Goal: Task Accomplishment & Management: Use online tool/utility

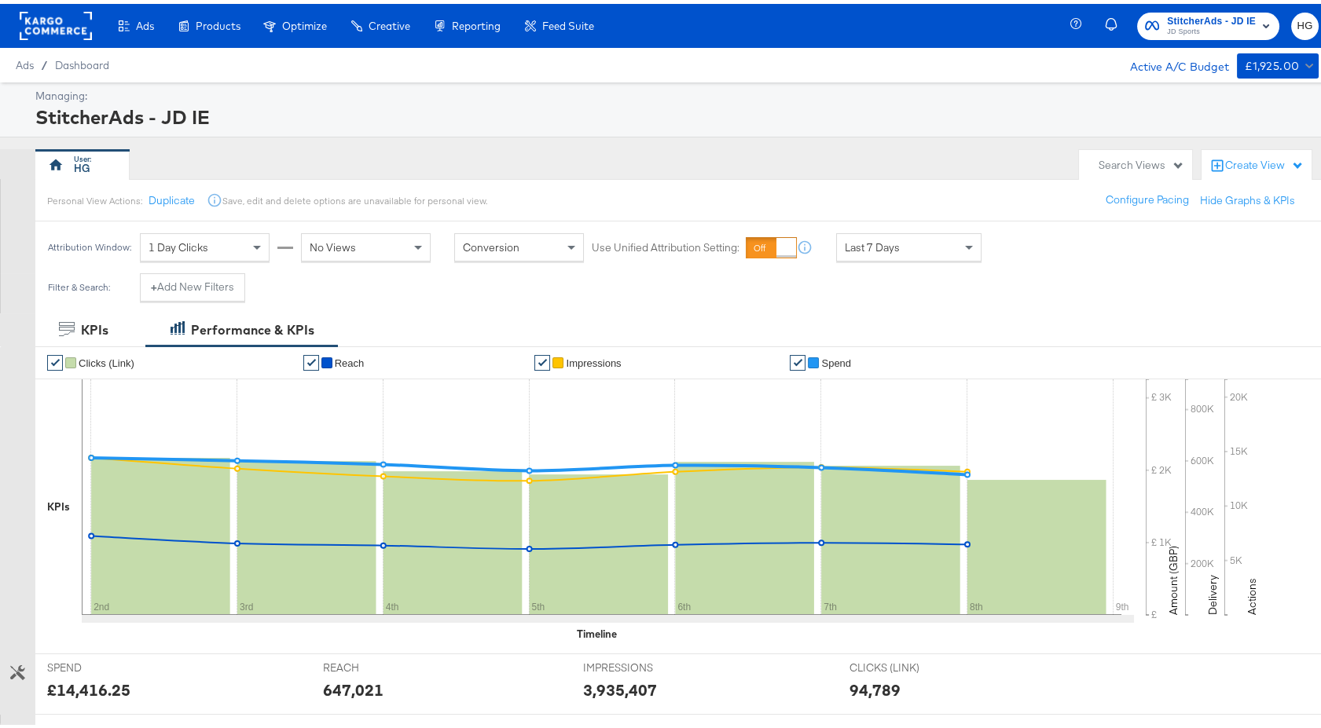
click at [1192, 26] on span "JD Sports" at bounding box center [1211, 28] width 89 height 13
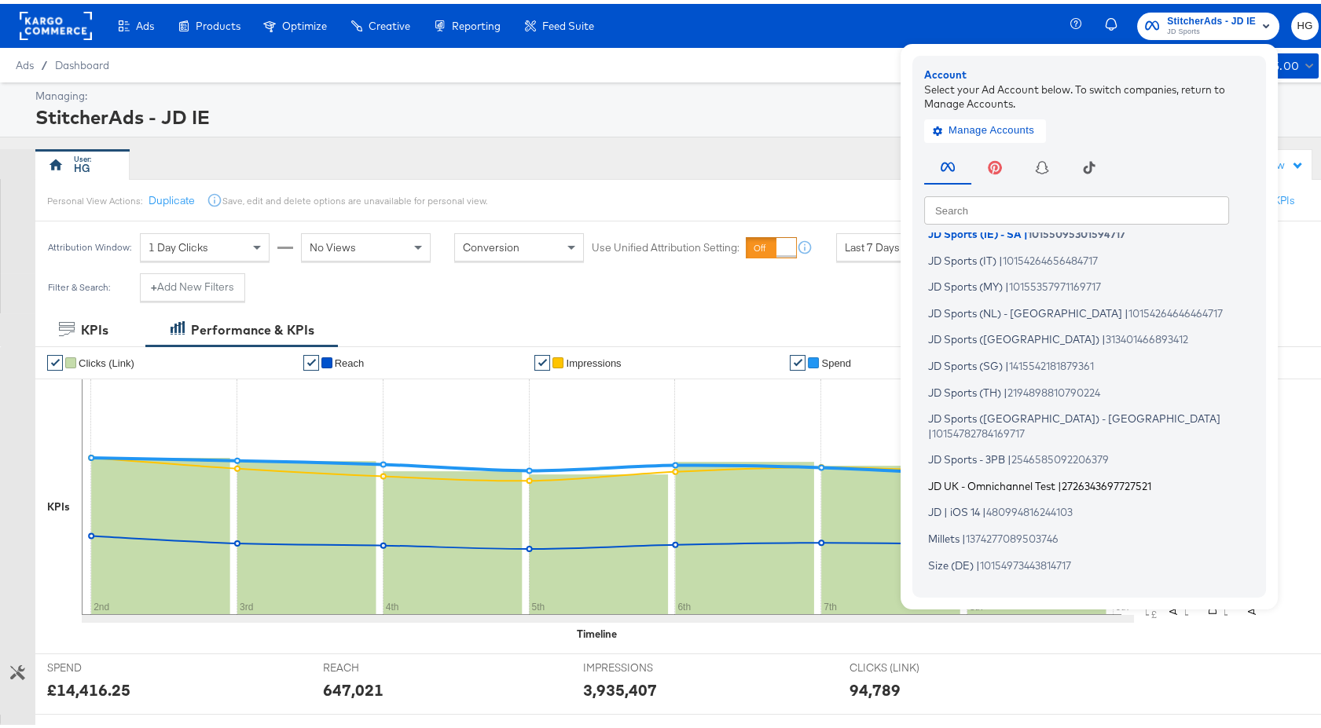
scroll to position [262, 0]
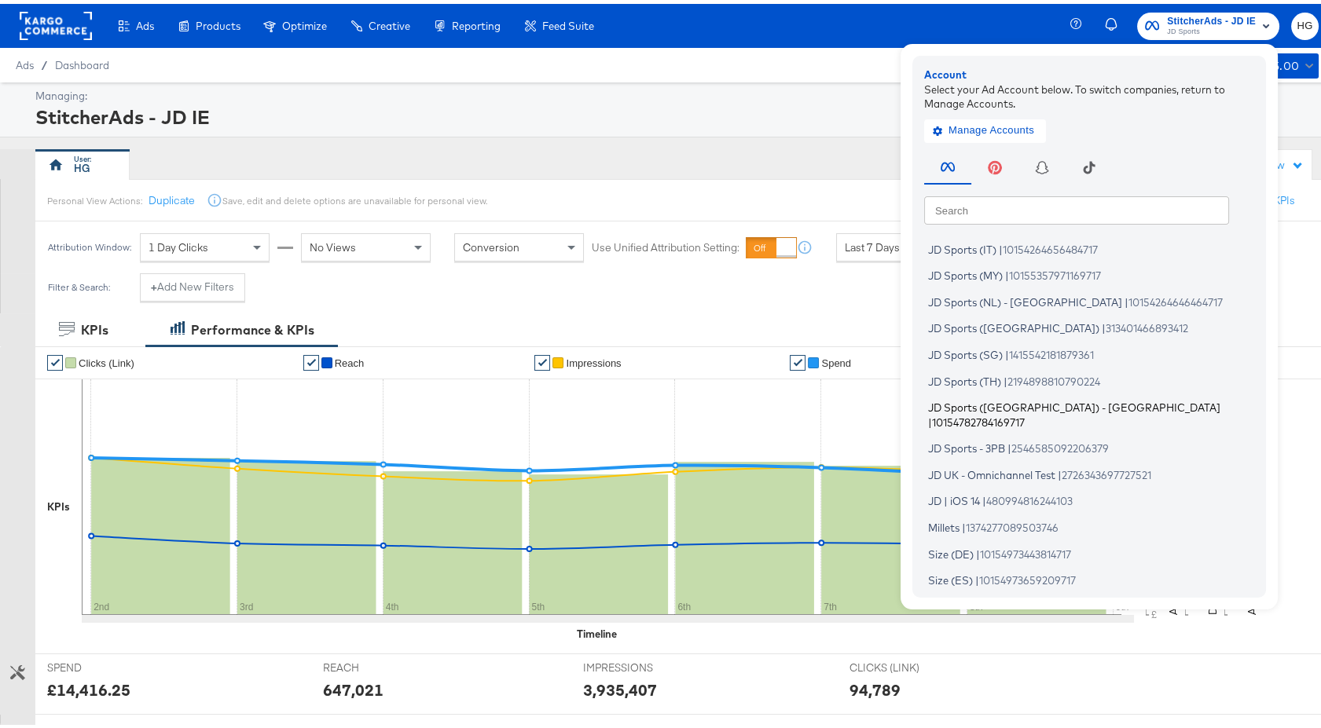
click at [1004, 408] on span "JD Sports (UK) - SA" at bounding box center [1074, 404] width 292 height 13
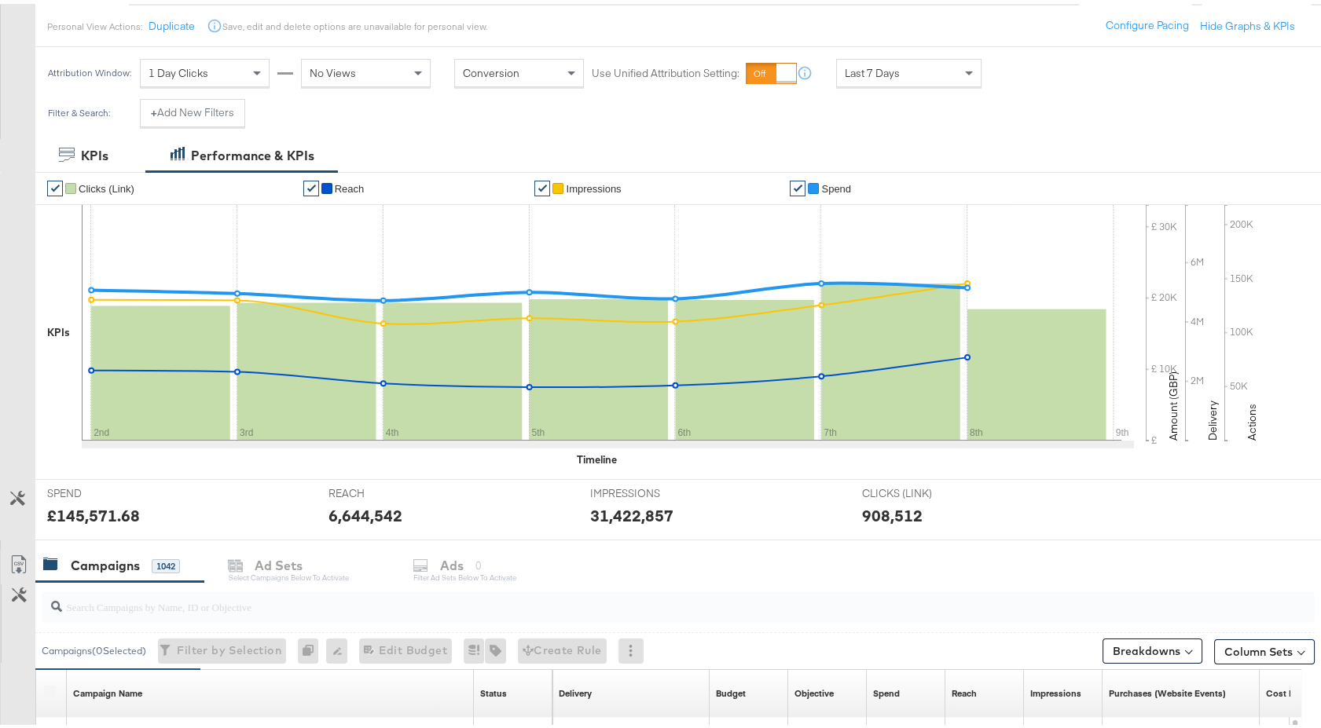
scroll to position [523, 0]
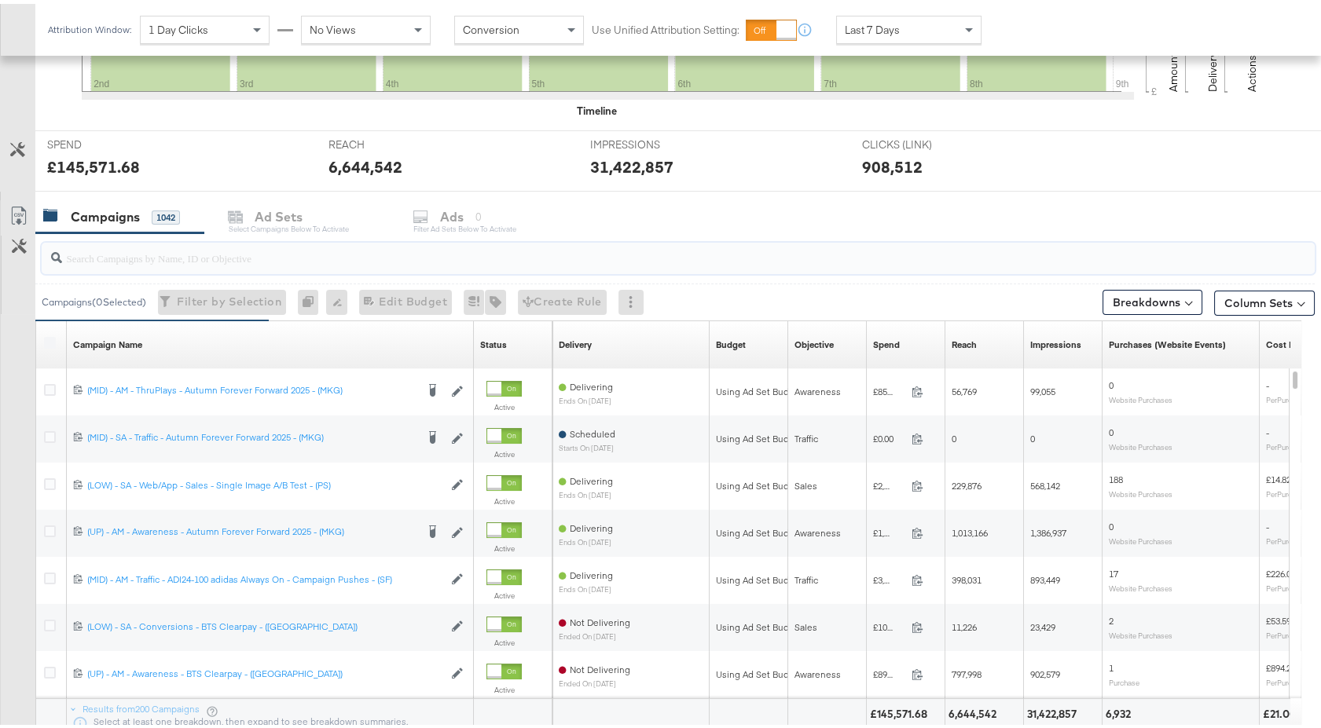
click at [204, 247] on input "search" at bounding box center [630, 248] width 1137 height 31
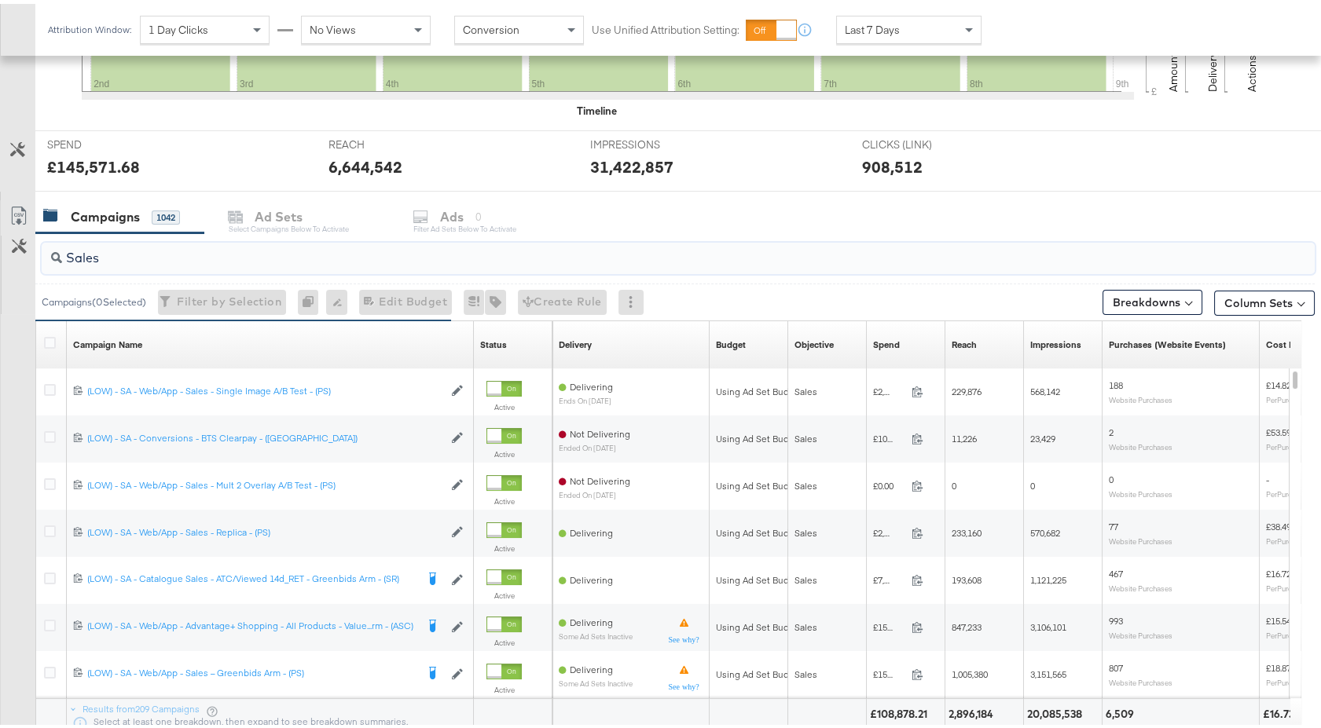
type input "Sales"
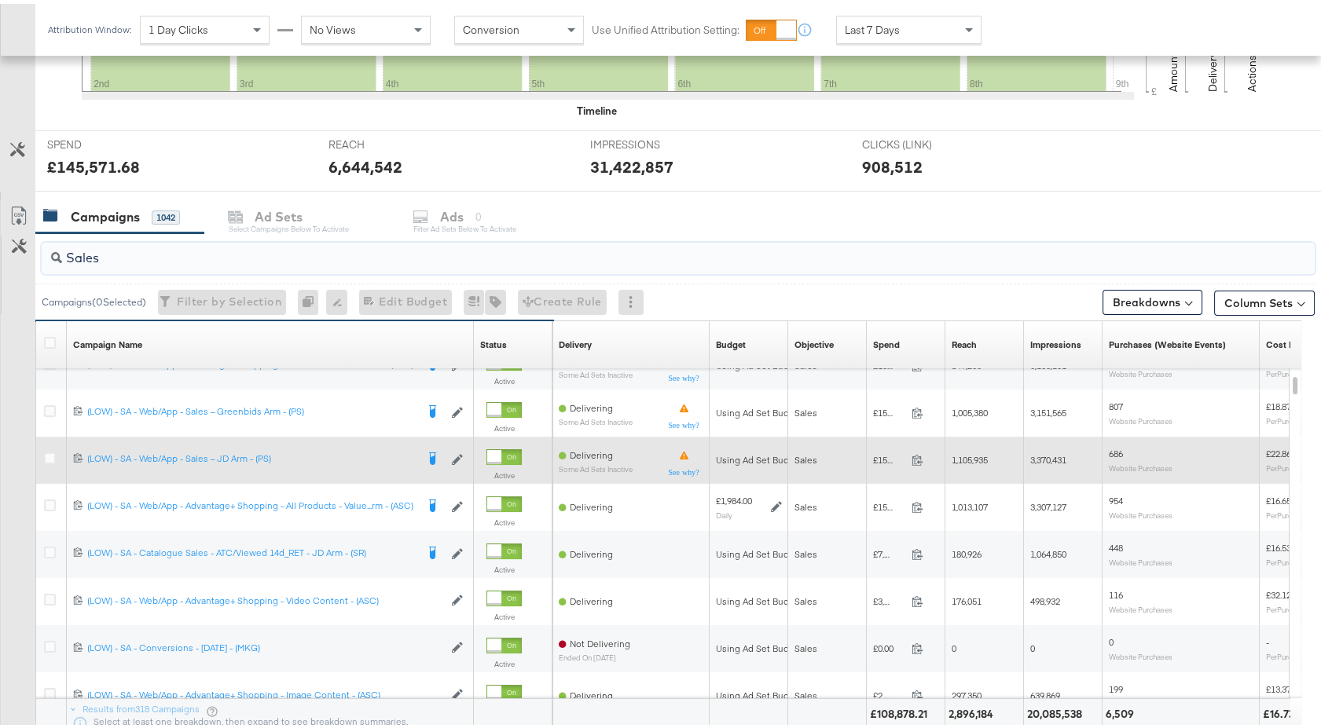
click at [225, 462] on div "120232404495920215 (LOW) - SA - Web/App - Sales – JD Arm - (PS) (LOW) - SA - We…" at bounding box center [270, 456] width 407 height 28
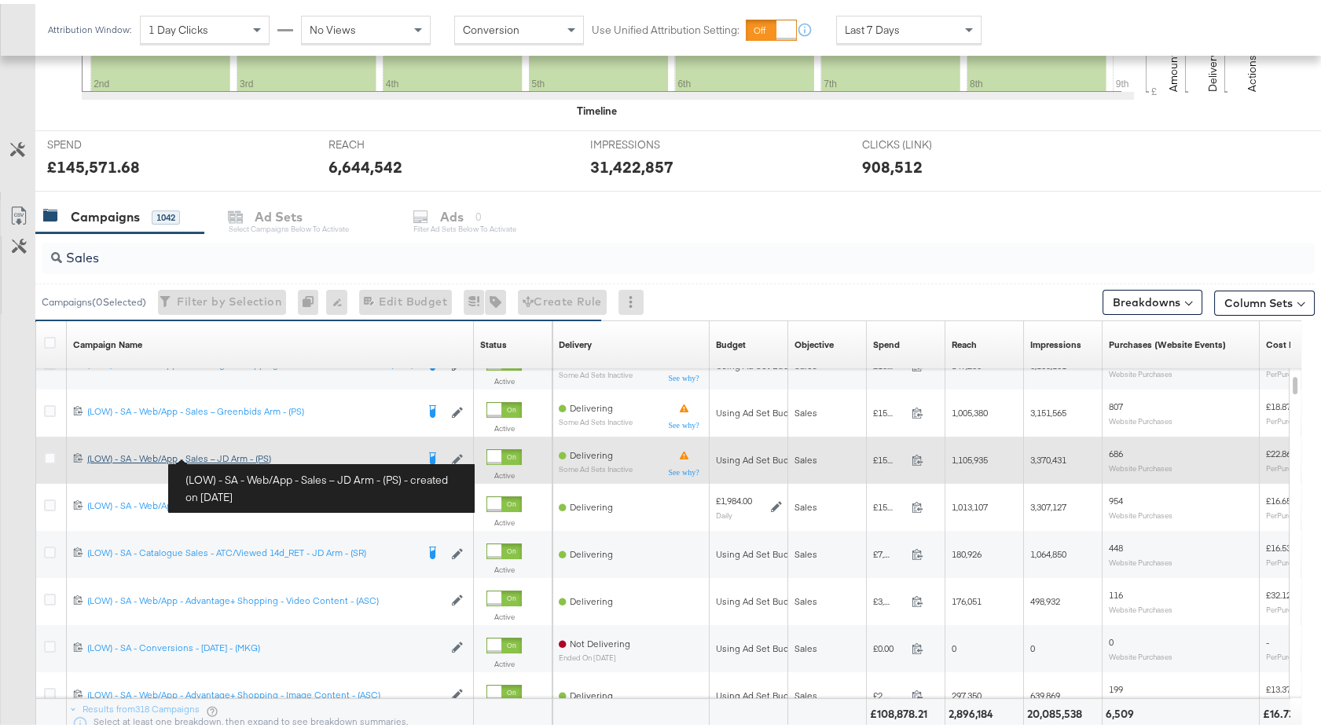
click at [227, 453] on div "(LOW) - SA - Web/App - Sales – JD Arm - (PS) (LOW) - SA - Web/App - Sales – JD …" at bounding box center [251, 455] width 328 height 13
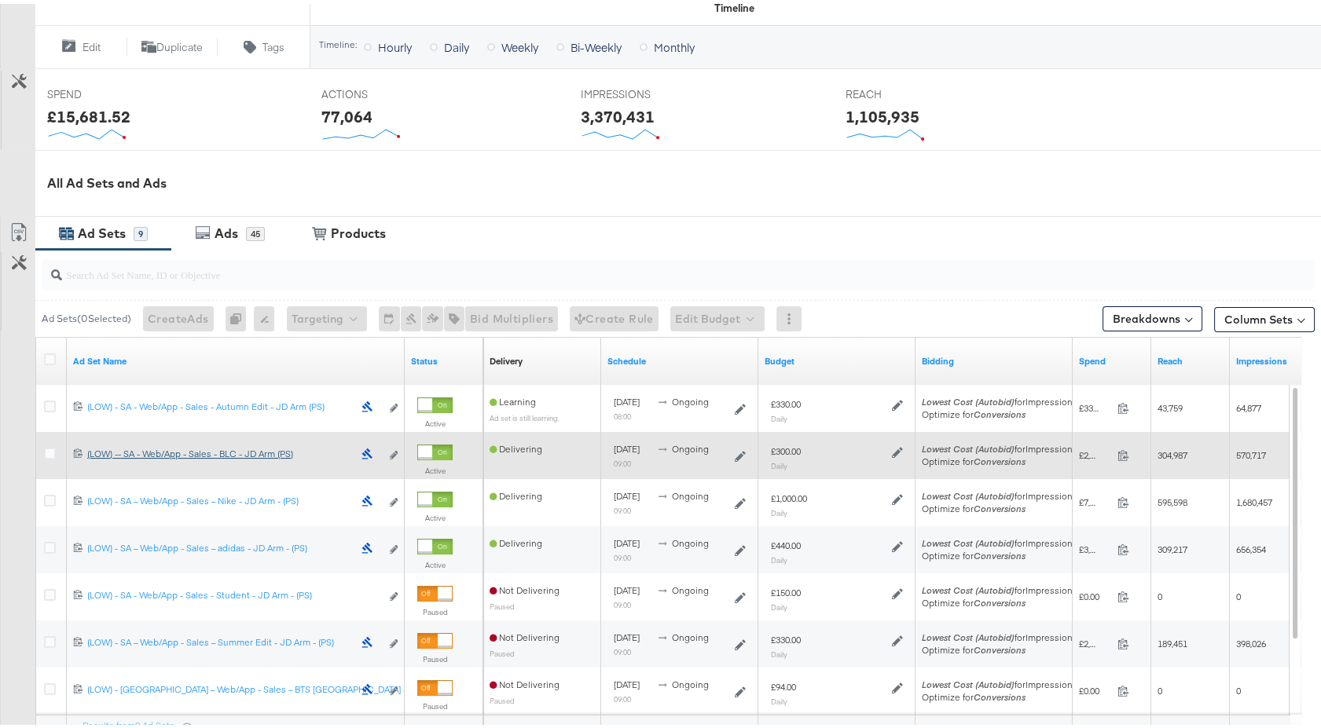
scroll to position [680, 0]
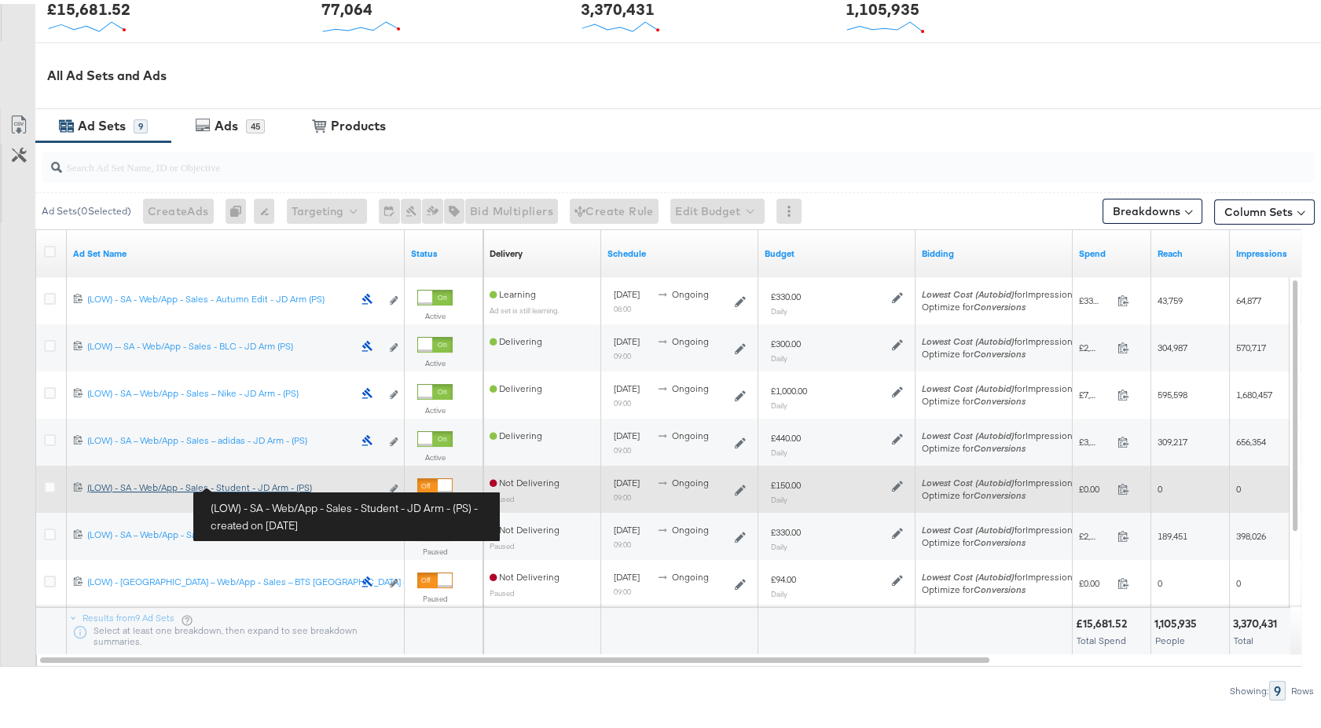
click at [252, 482] on div "(LOW) - SA - Web/App - Sales - Student - JD Arm - (PS) (LOW) - SA - Web/App - S…" at bounding box center [233, 484] width 293 height 13
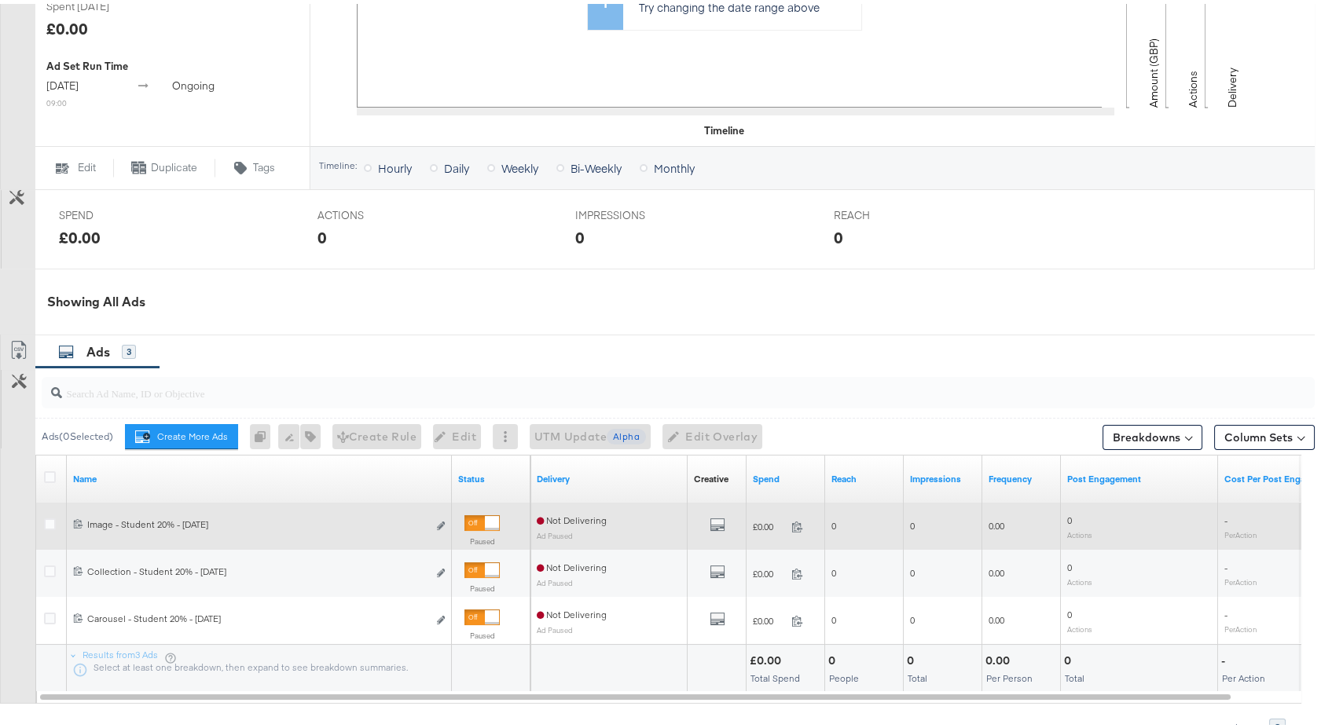
scroll to position [523, 0]
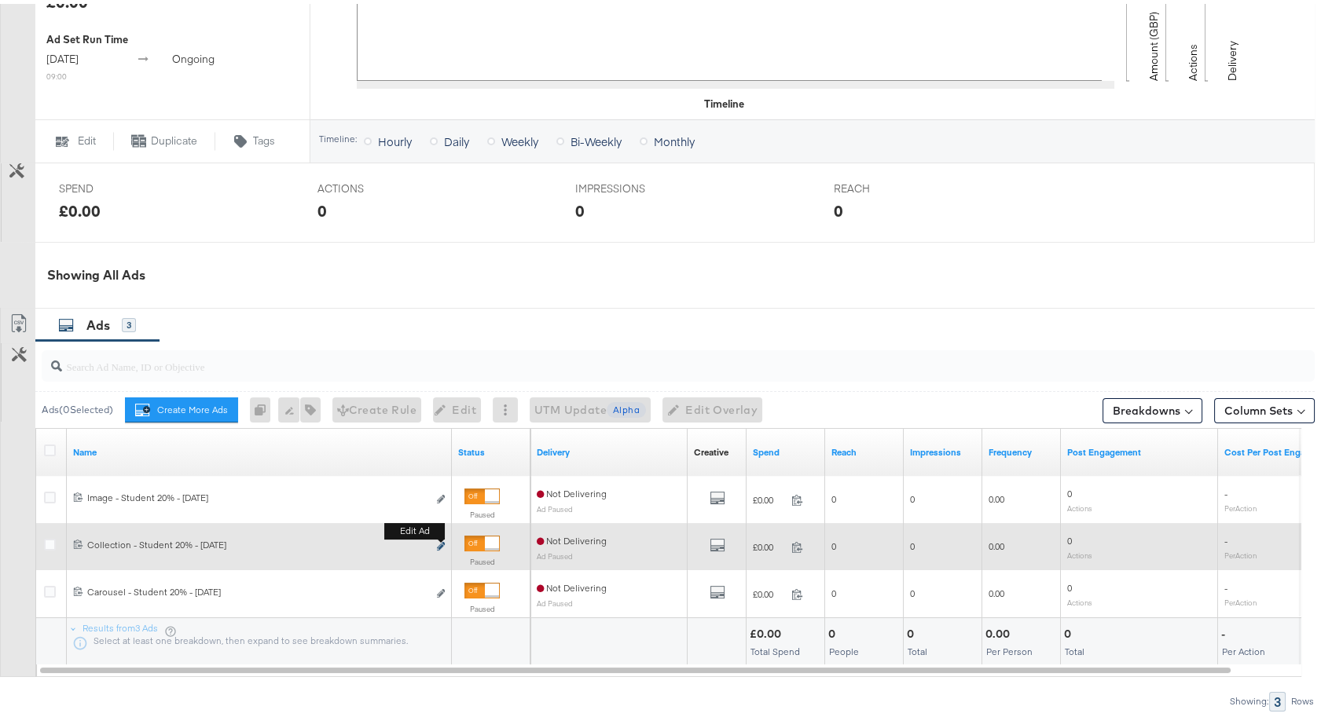
click at [439, 541] on icon "link" at bounding box center [441, 542] width 8 height 9
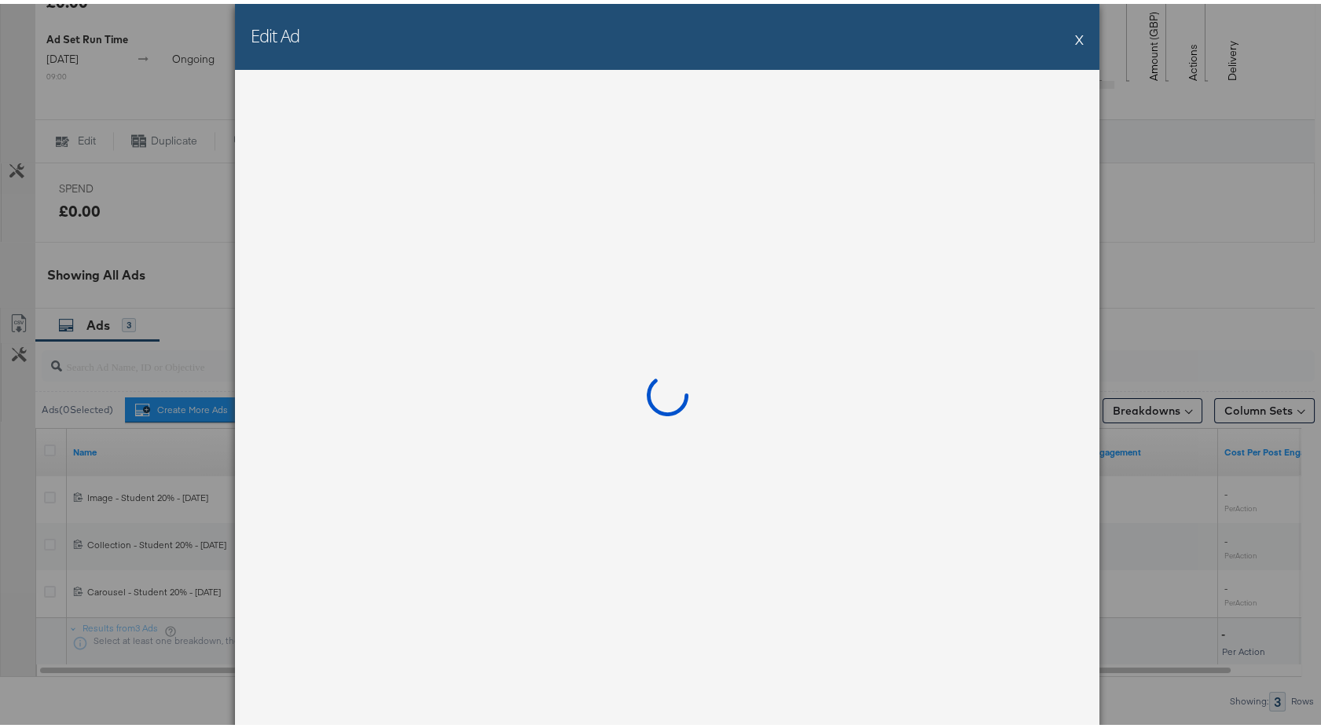
click at [445, 600] on div at bounding box center [667, 397] width 864 height 662
click at [1068, 41] on div "Edit Ad X" at bounding box center [667, 33] width 864 height 66
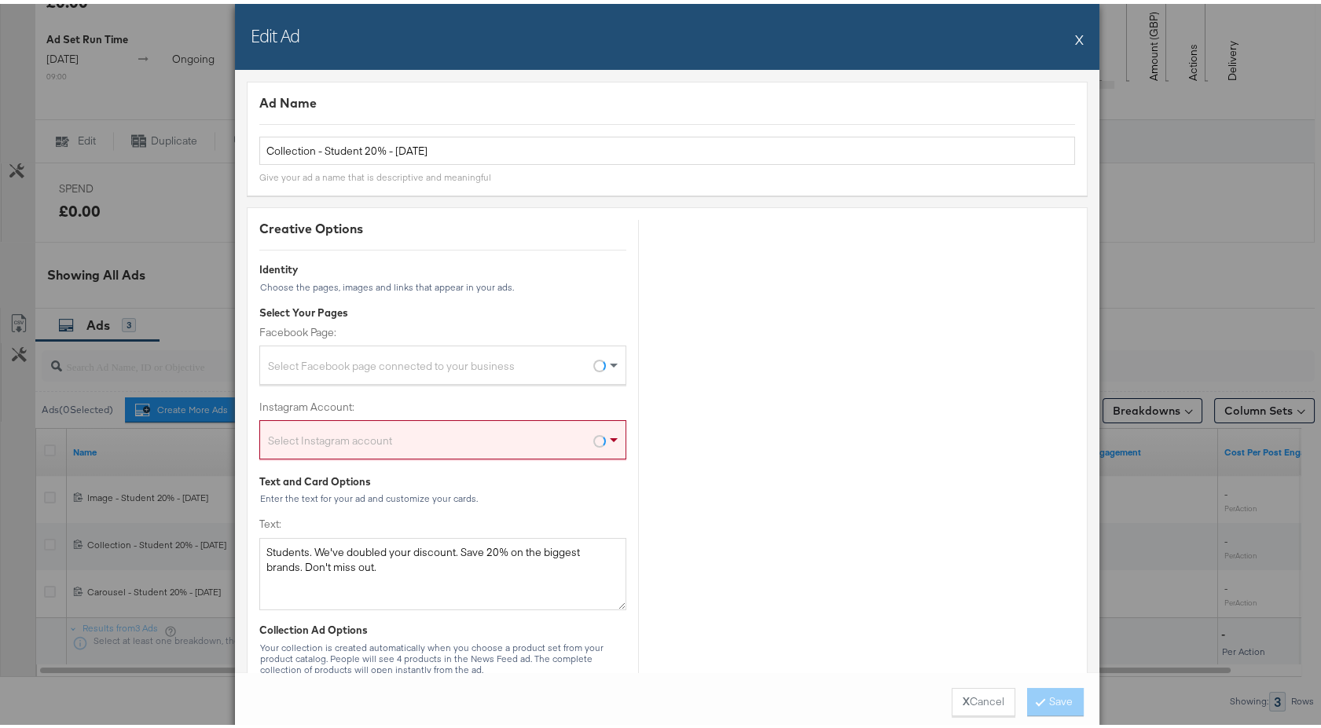
click at [1077, 37] on div "Edit Ad X" at bounding box center [667, 33] width 864 height 66
click at [1075, 37] on button "X" at bounding box center [1079, 35] width 9 height 31
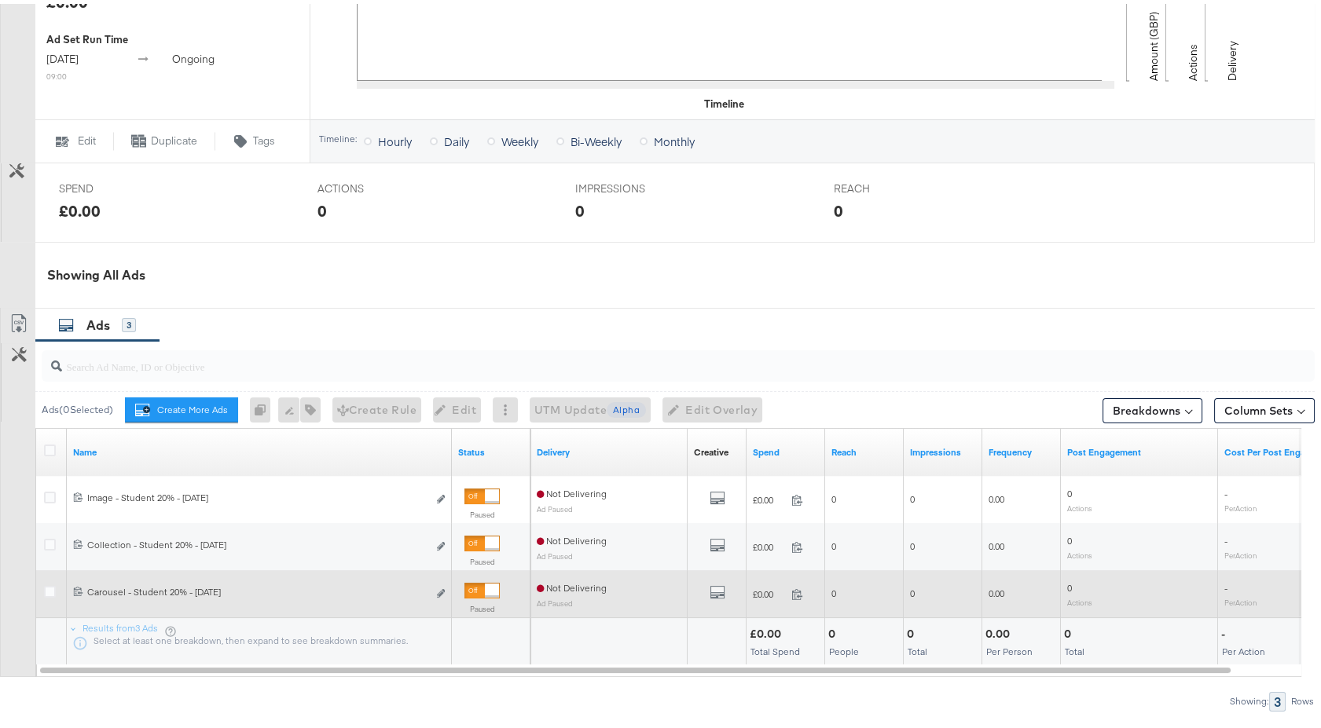
click at [446, 595] on div "120234471629760215 Carousel - Student 20% - [DATE] Carousel - Student 20% - [DA…" at bounding box center [259, 590] width 385 height 29
click at [443, 590] on icon "link" at bounding box center [441, 589] width 8 height 9
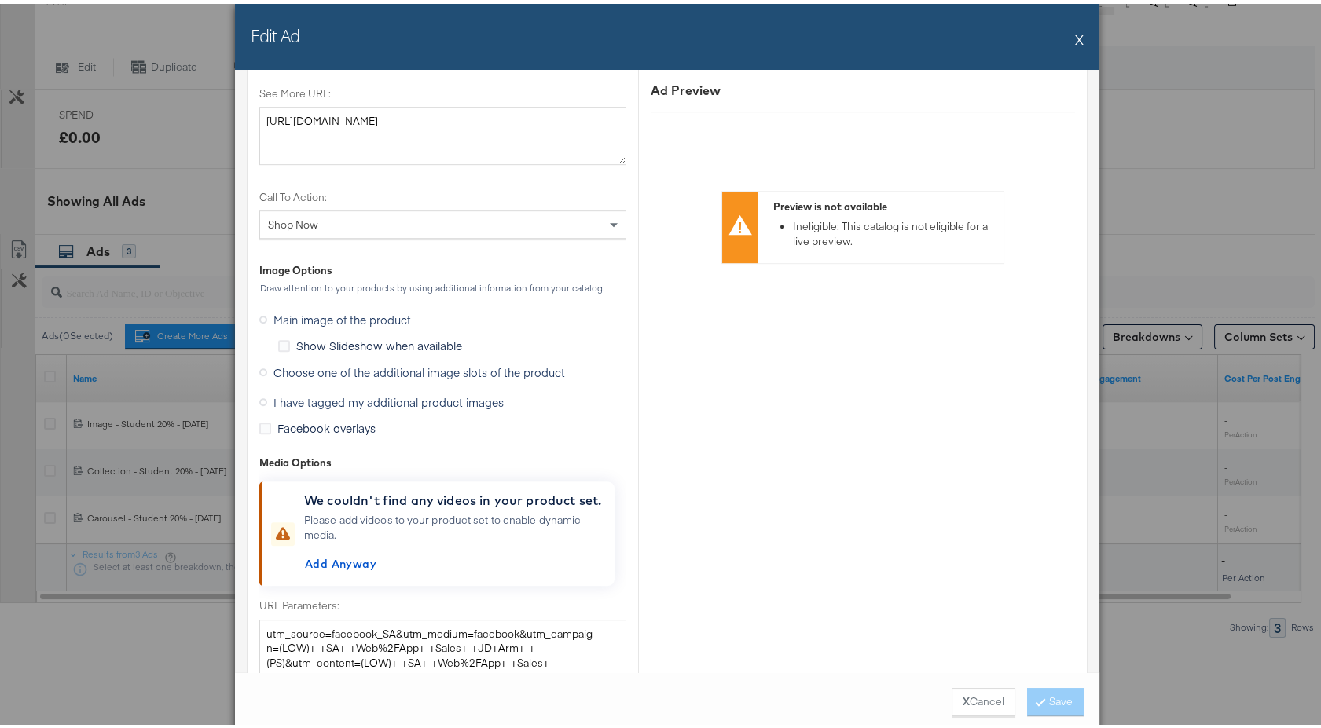
scroll to position [1921, 0]
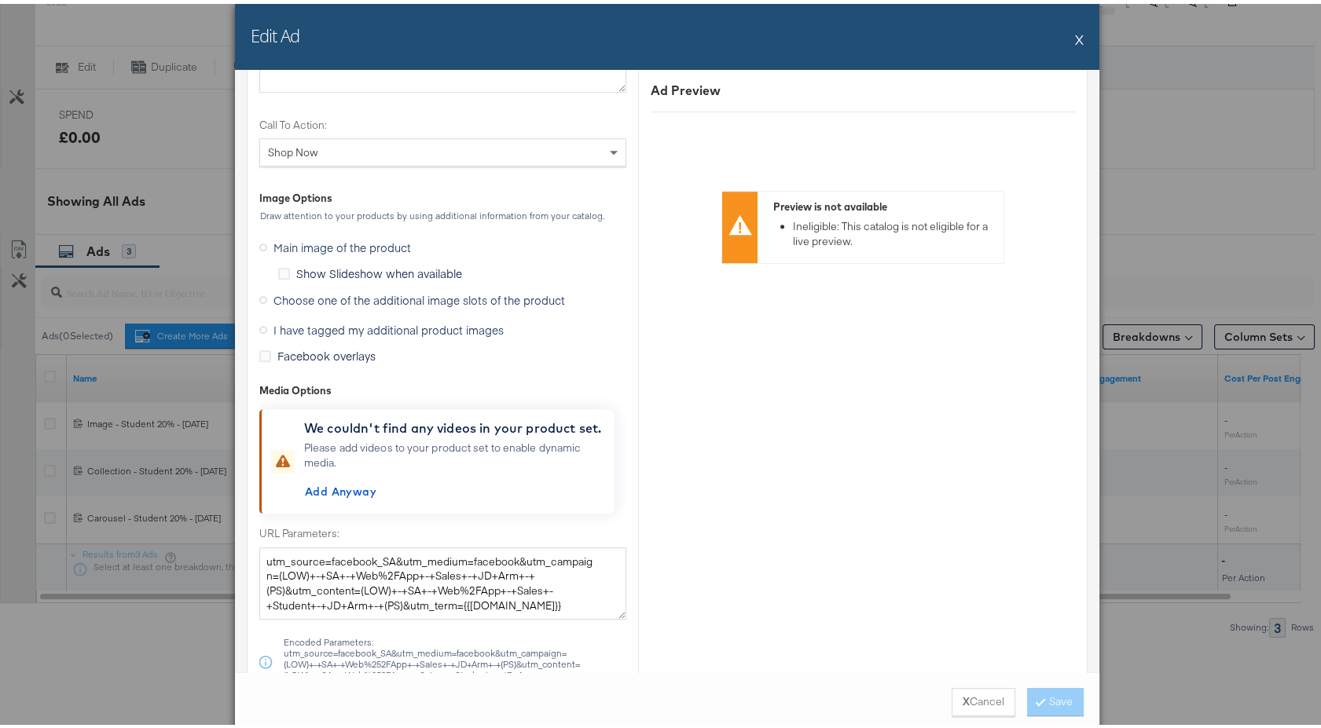
click at [292, 349] on span "Facebook overlays" at bounding box center [326, 352] width 98 height 16
click at [0, 0] on input "Facebook overlays" at bounding box center [0, 0] width 0 height 0
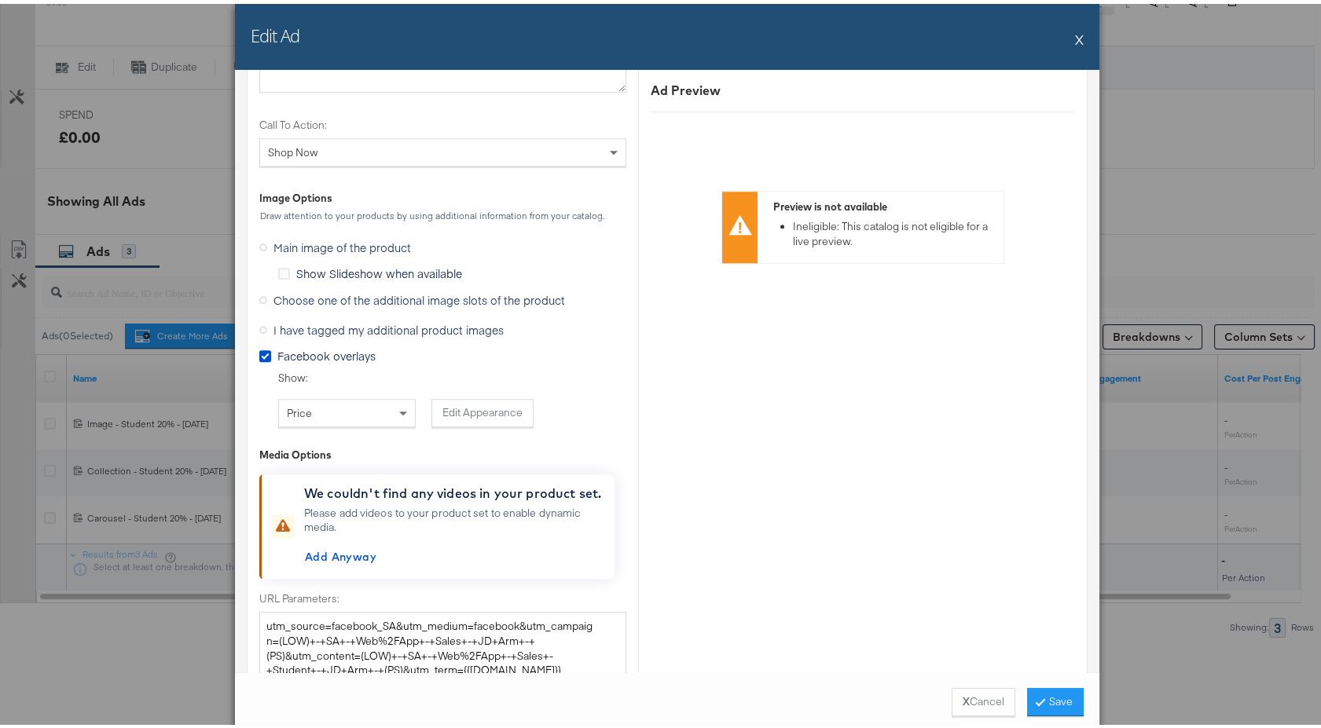
click at [287, 344] on span "Facebook overlays" at bounding box center [326, 352] width 98 height 16
click at [0, 0] on input "Facebook overlays" at bounding box center [0, 0] width 0 height 0
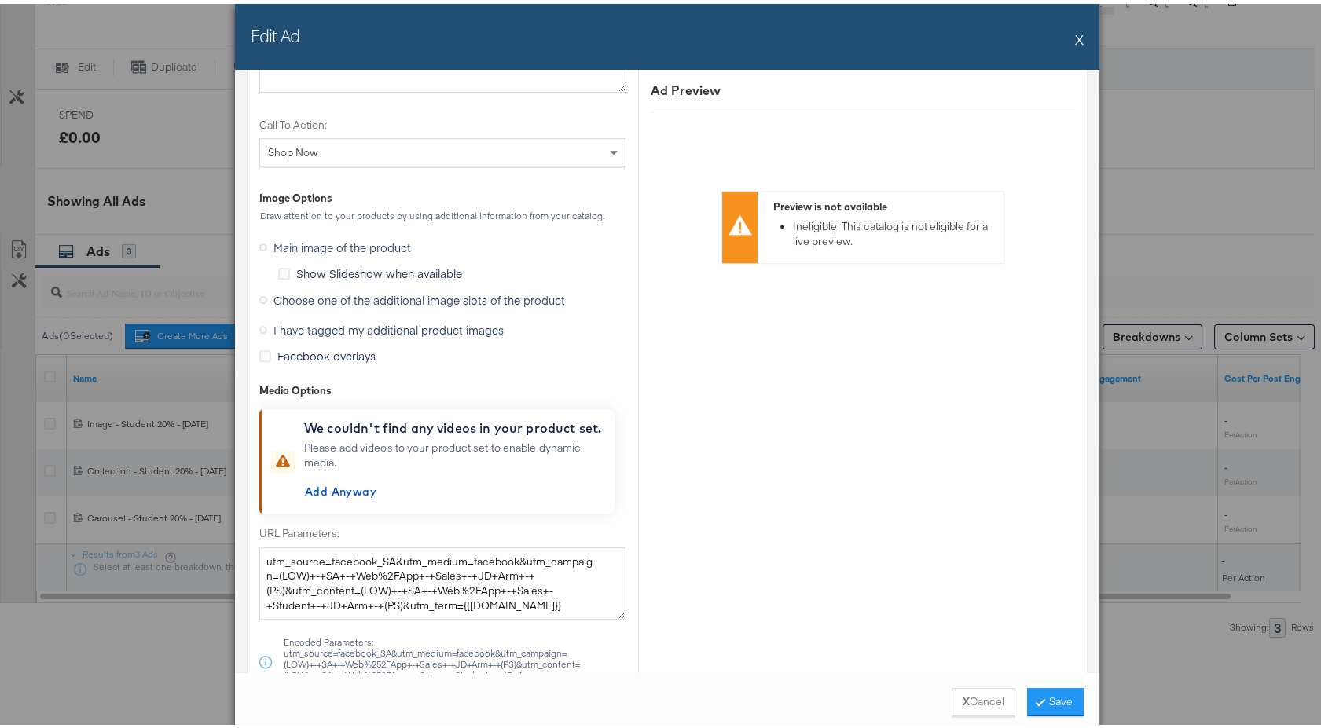
click at [343, 324] on span "I have tagged my additional product images" at bounding box center [388, 326] width 230 height 16
click at [0, 0] on input "I have tagged my additional product images" at bounding box center [0, 0] width 0 height 0
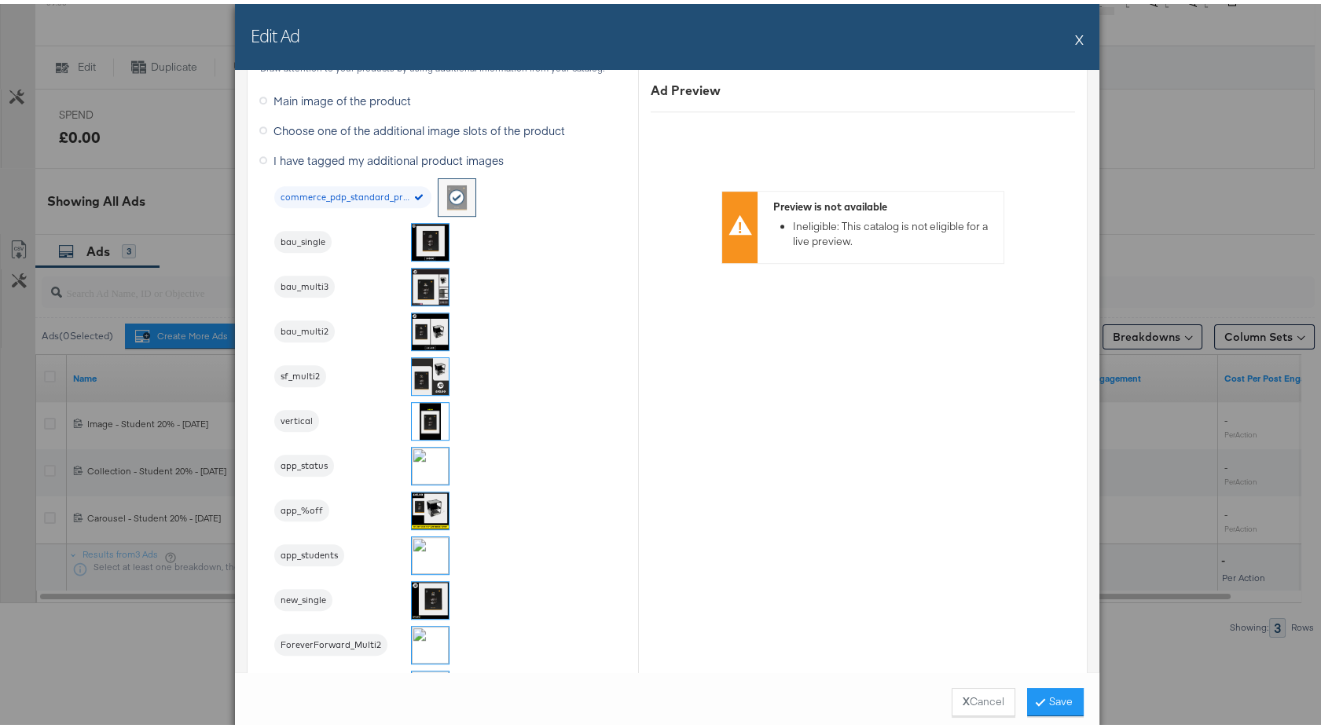
scroll to position [1871, 0]
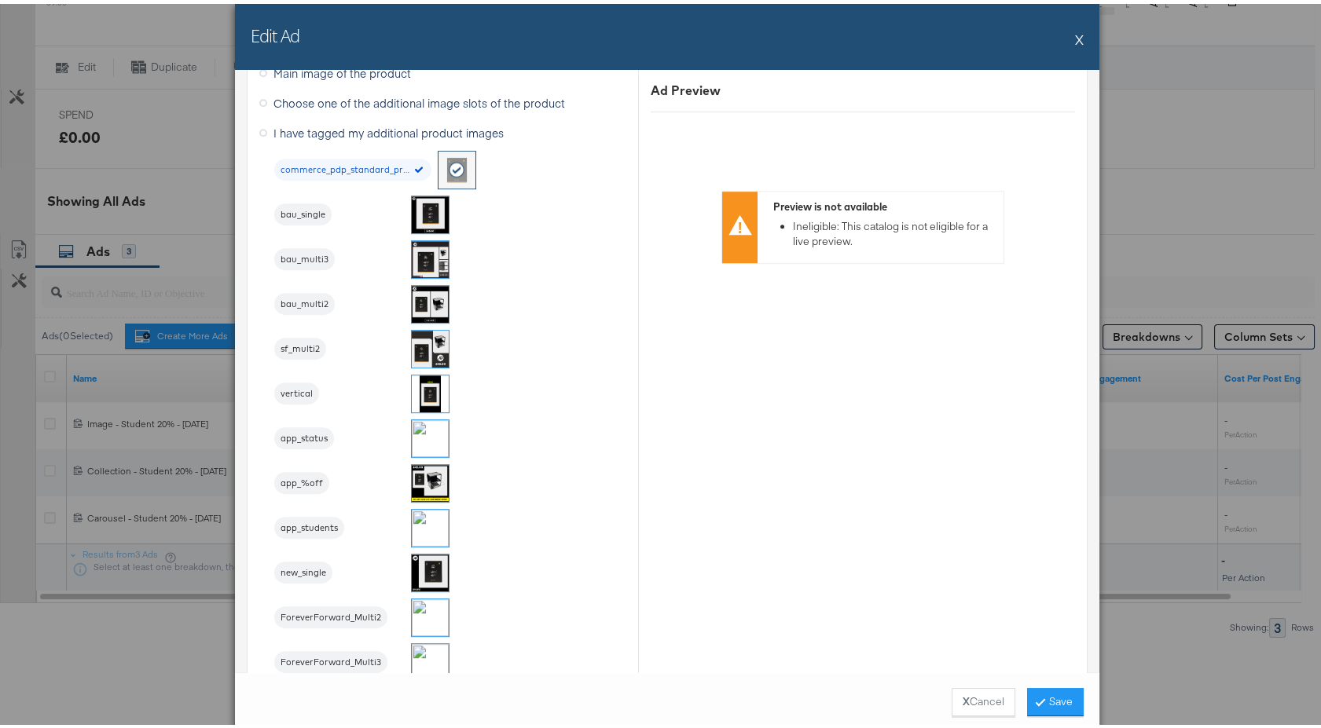
click at [420, 195] on img at bounding box center [430, 211] width 37 height 37
click at [1076, 40] on button "X" at bounding box center [1079, 35] width 9 height 31
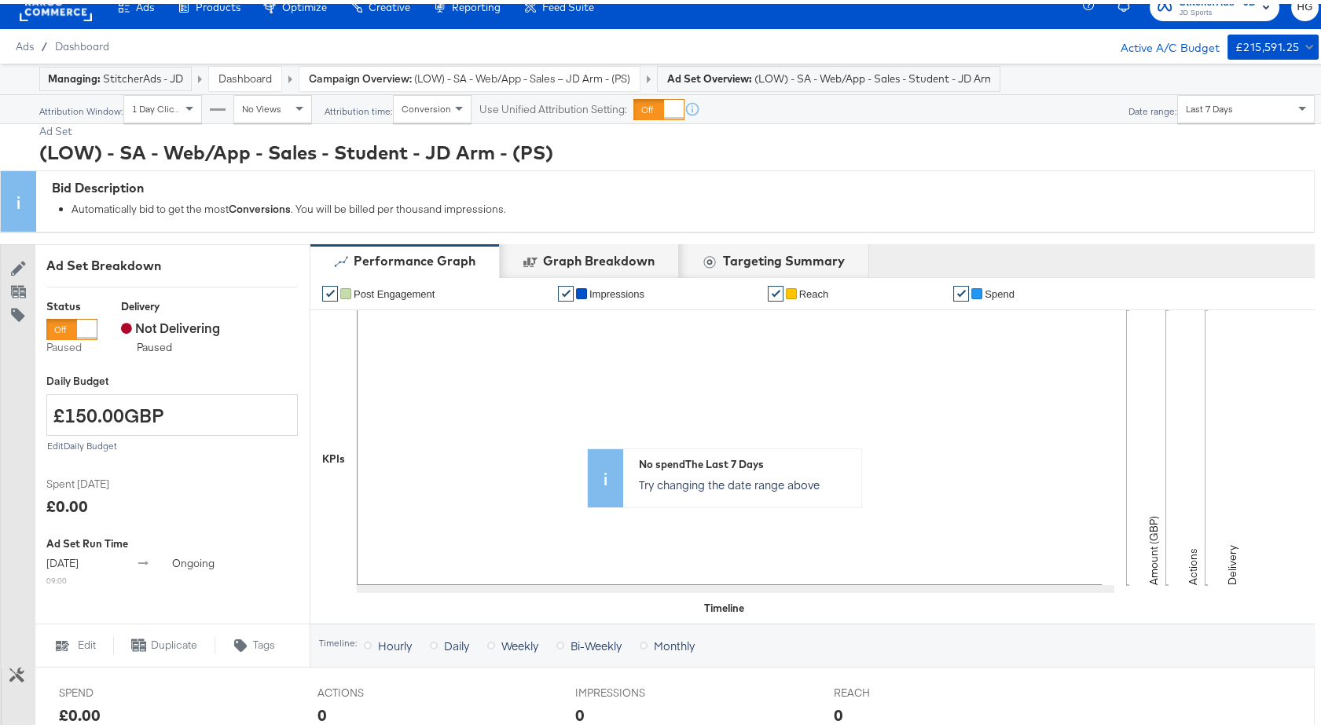
scroll to position [0, 0]
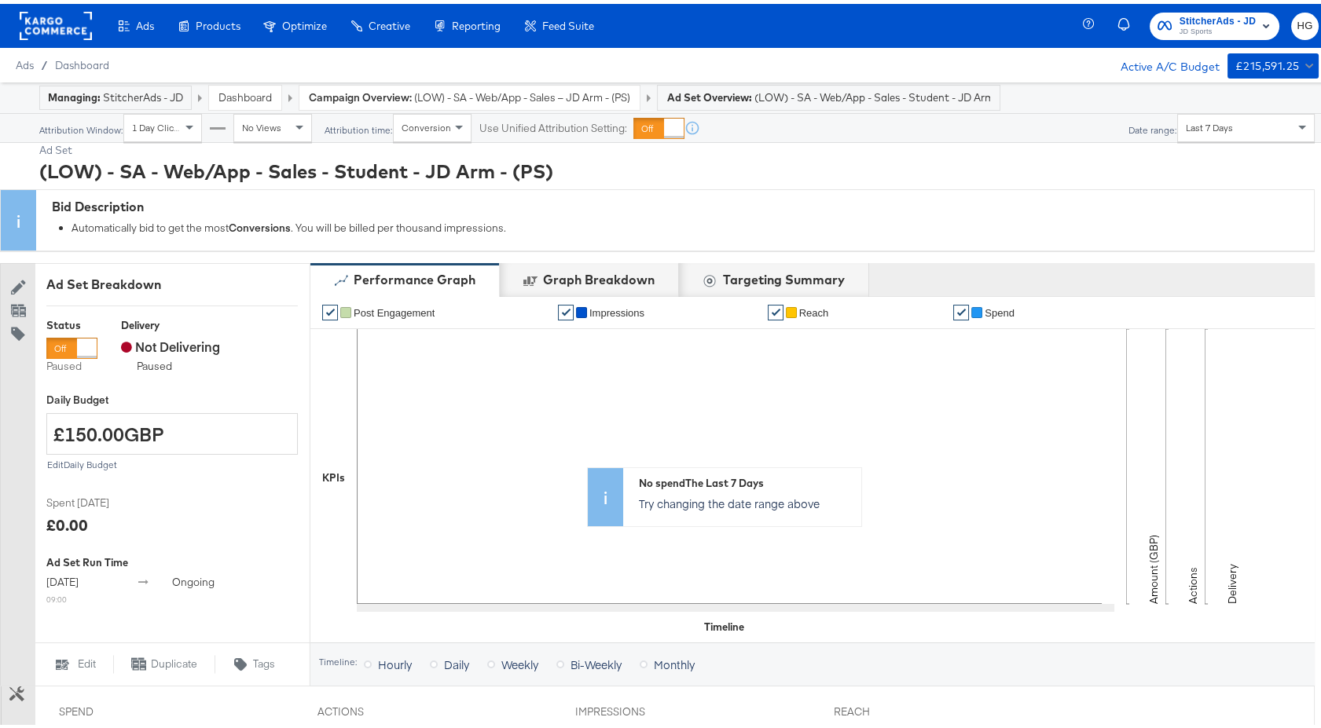
click at [409, 95] on strong "Campaign Overview:" at bounding box center [360, 93] width 103 height 14
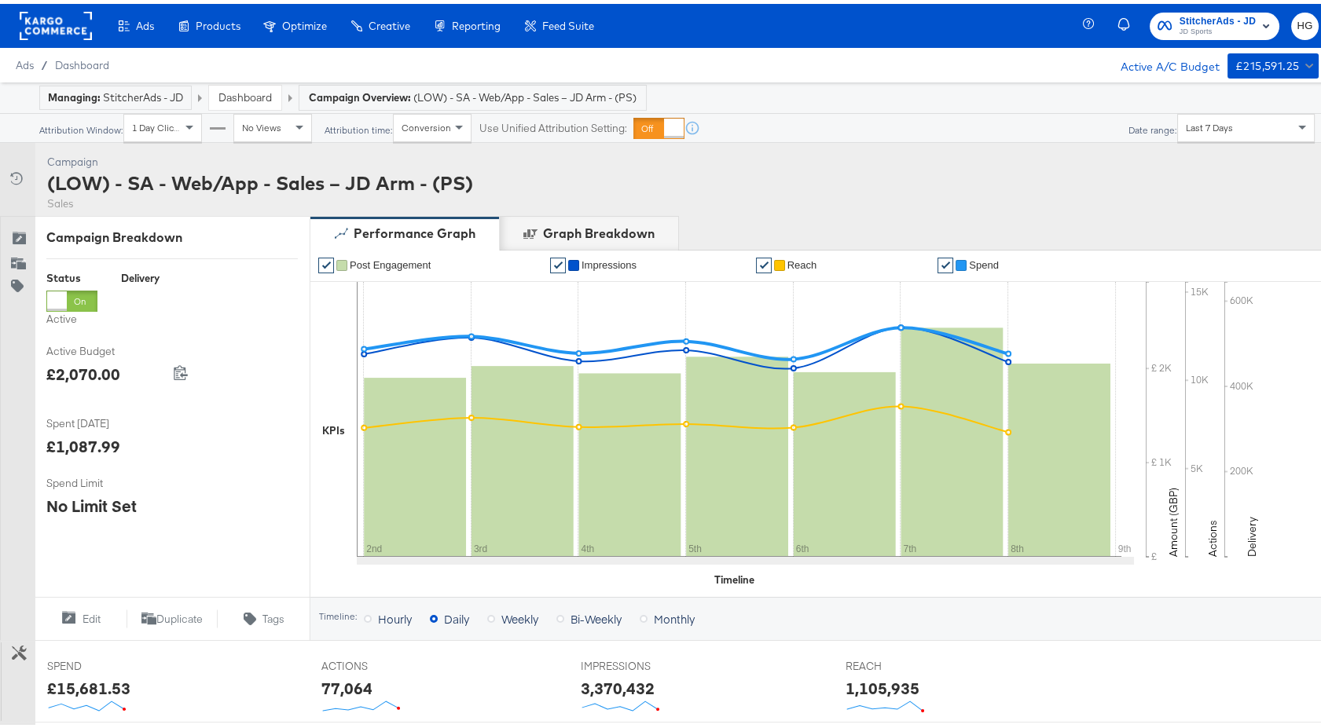
scroll to position [505, 0]
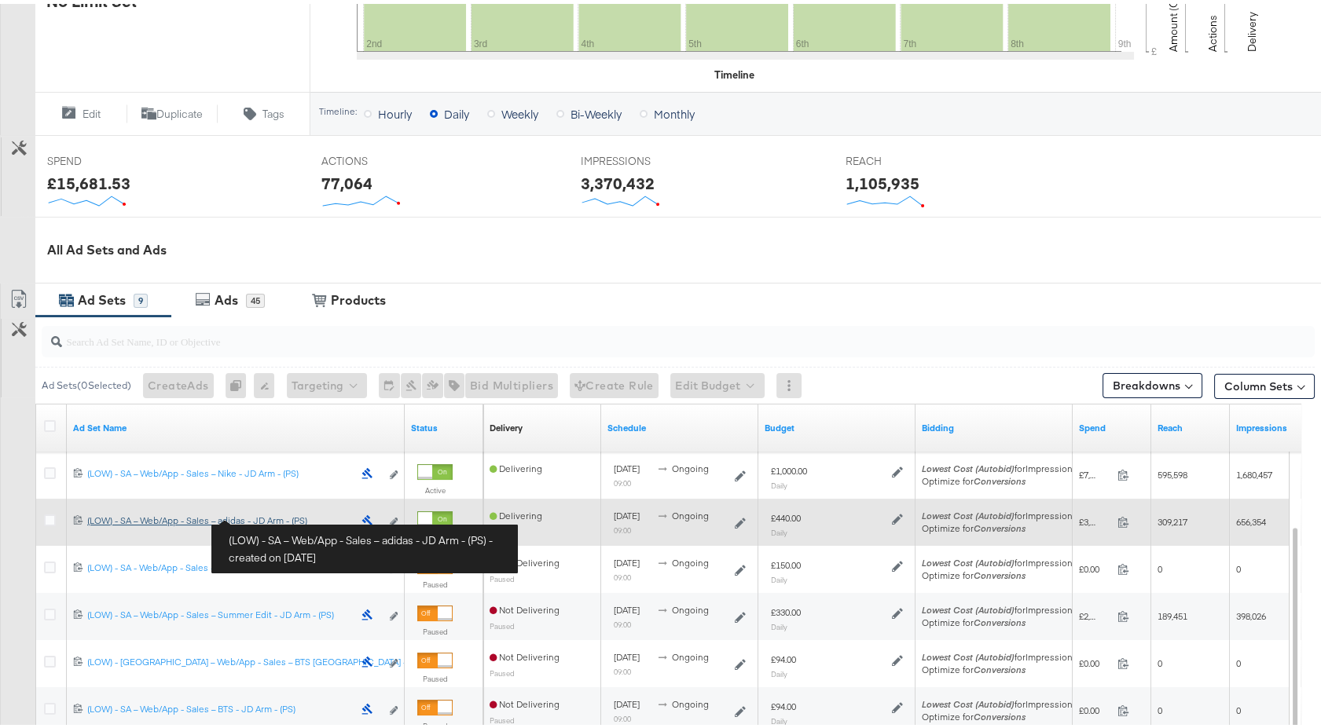
click at [270, 514] on div "(LOW) - SA – Web/App - Sales – adidas - JD Arm - (PS) (LOW) - SA – Web/App - Sa…" at bounding box center [220, 517] width 266 height 13
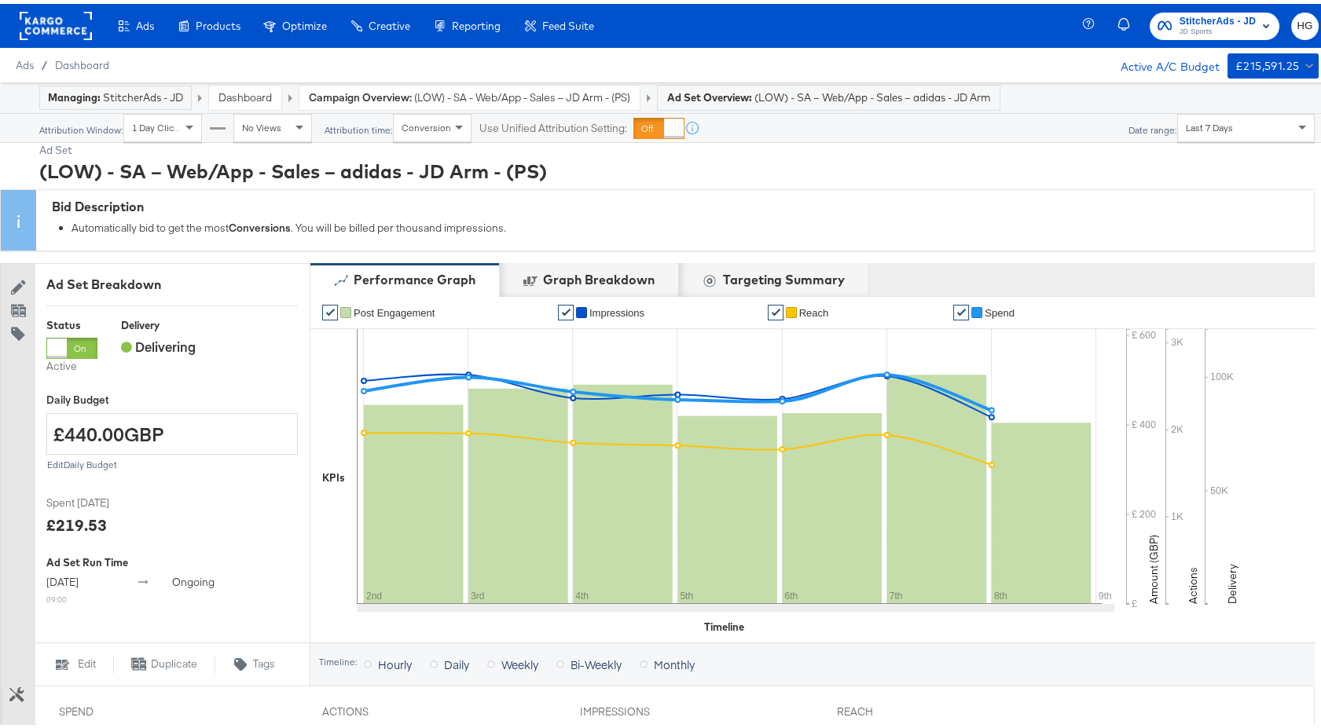
click at [878, 94] on span "(LOW) - SA – Web/App - Sales – adidas - JD Arm - (PS)" at bounding box center [872, 93] width 236 height 15
click at [544, 93] on span "(LOW) - SA - Web/App - Sales – JD Arm - (PS)" at bounding box center [522, 93] width 216 height 15
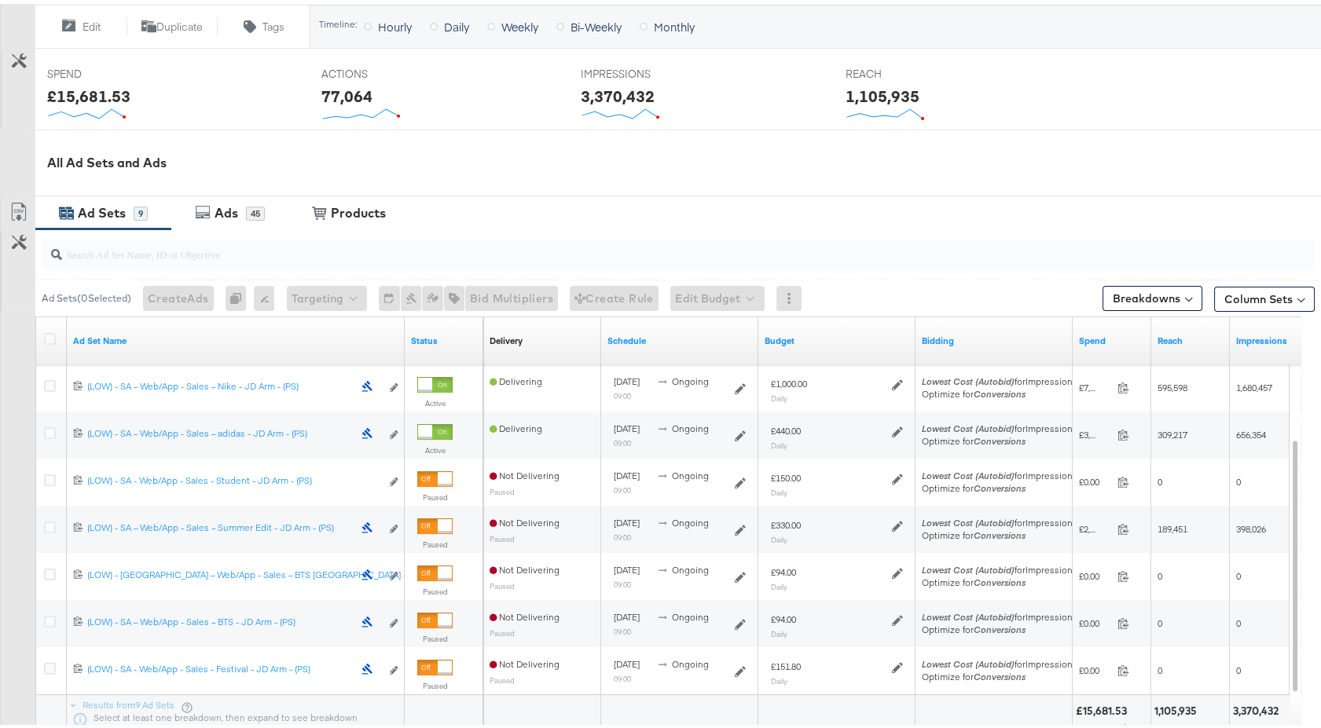
scroll to position [743, 0]
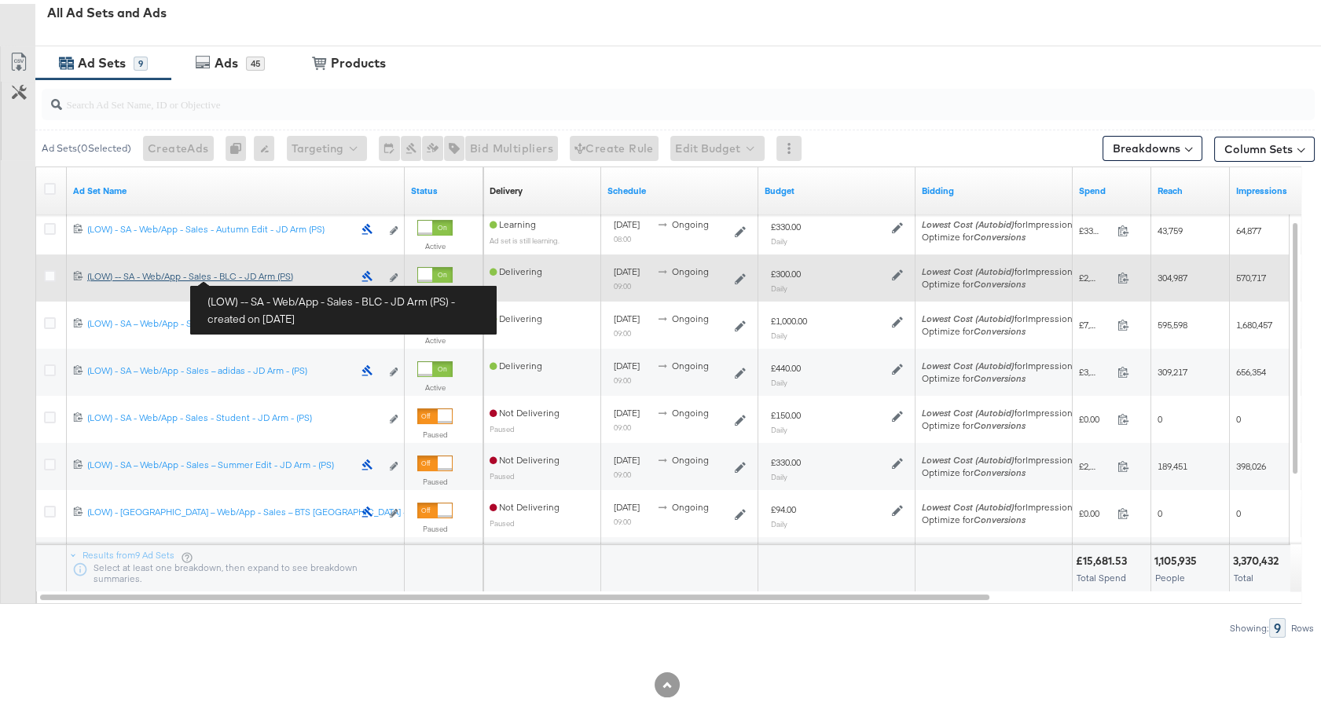
click at [249, 275] on div "(LOW) -- SA - Web/App - Sales - BLC - JD Arm (PS) (LOW) -- SA - Web/App - Sales…" at bounding box center [220, 272] width 266 height 13
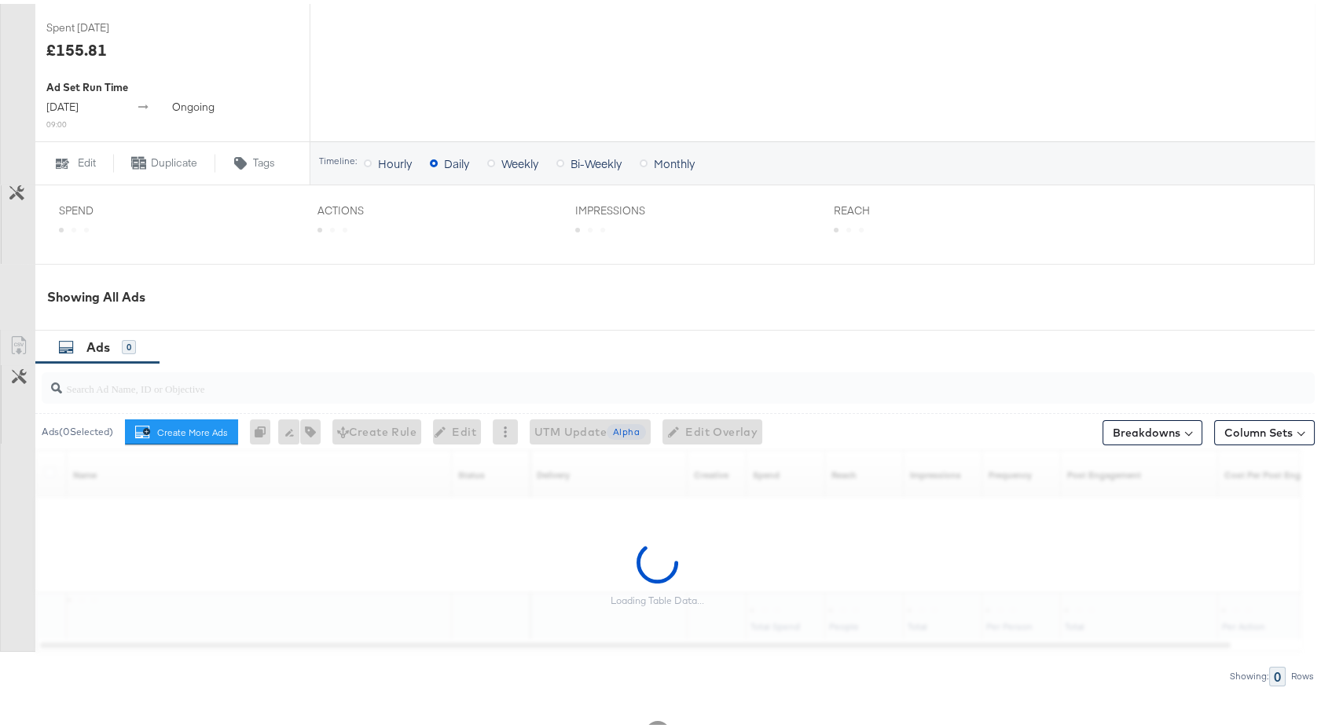
scroll to position [524, 0]
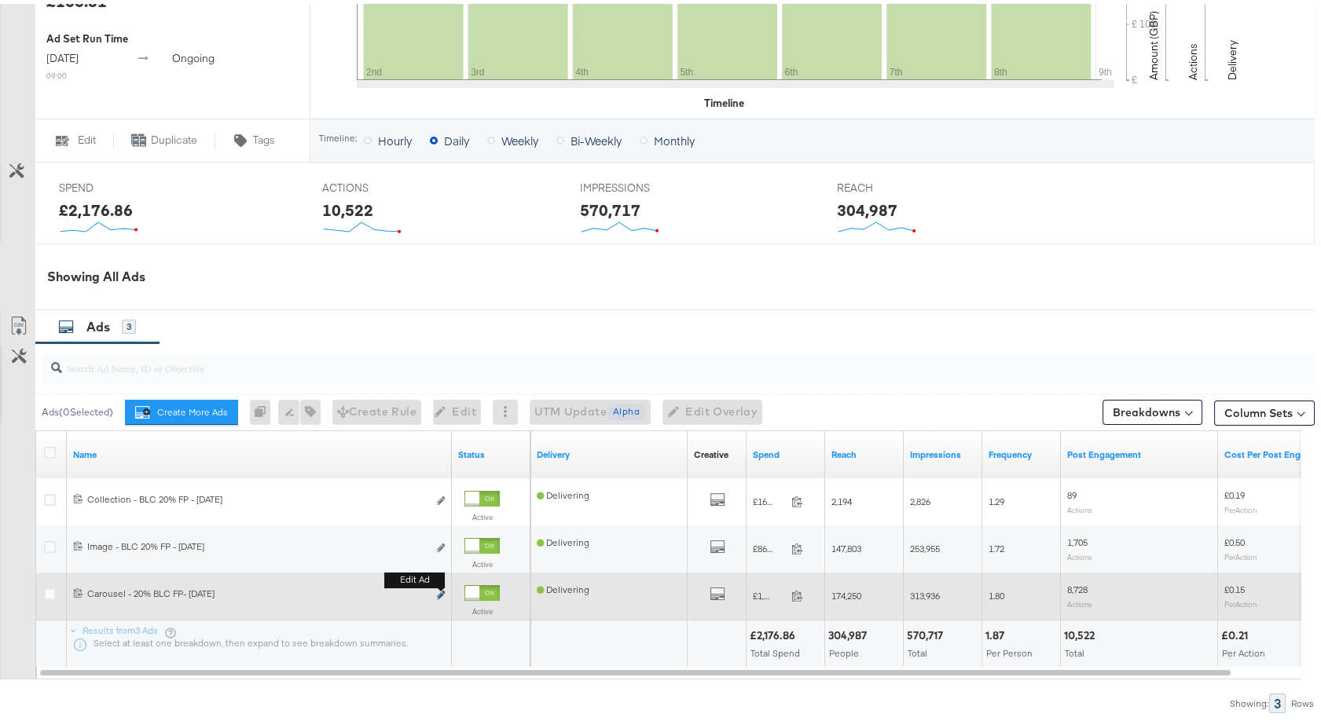
click at [444, 589] on icon "link" at bounding box center [441, 591] width 8 height 9
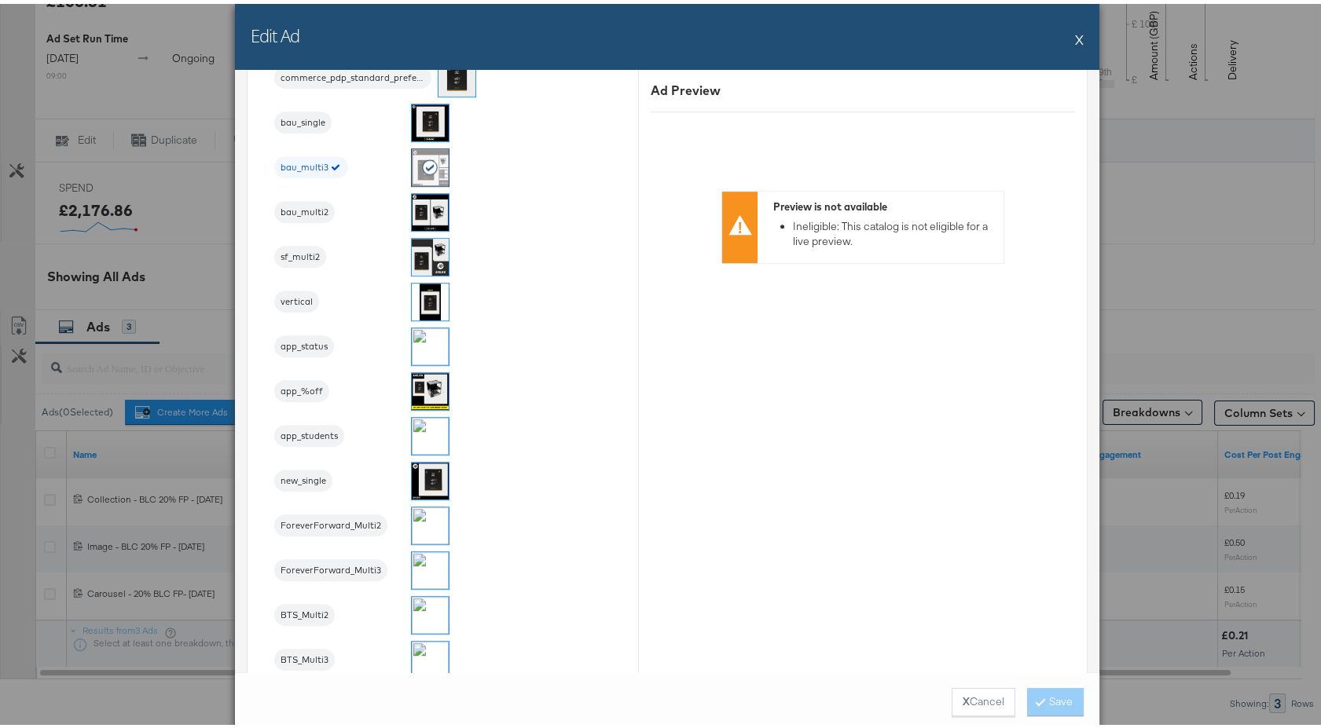
scroll to position [1921, 0]
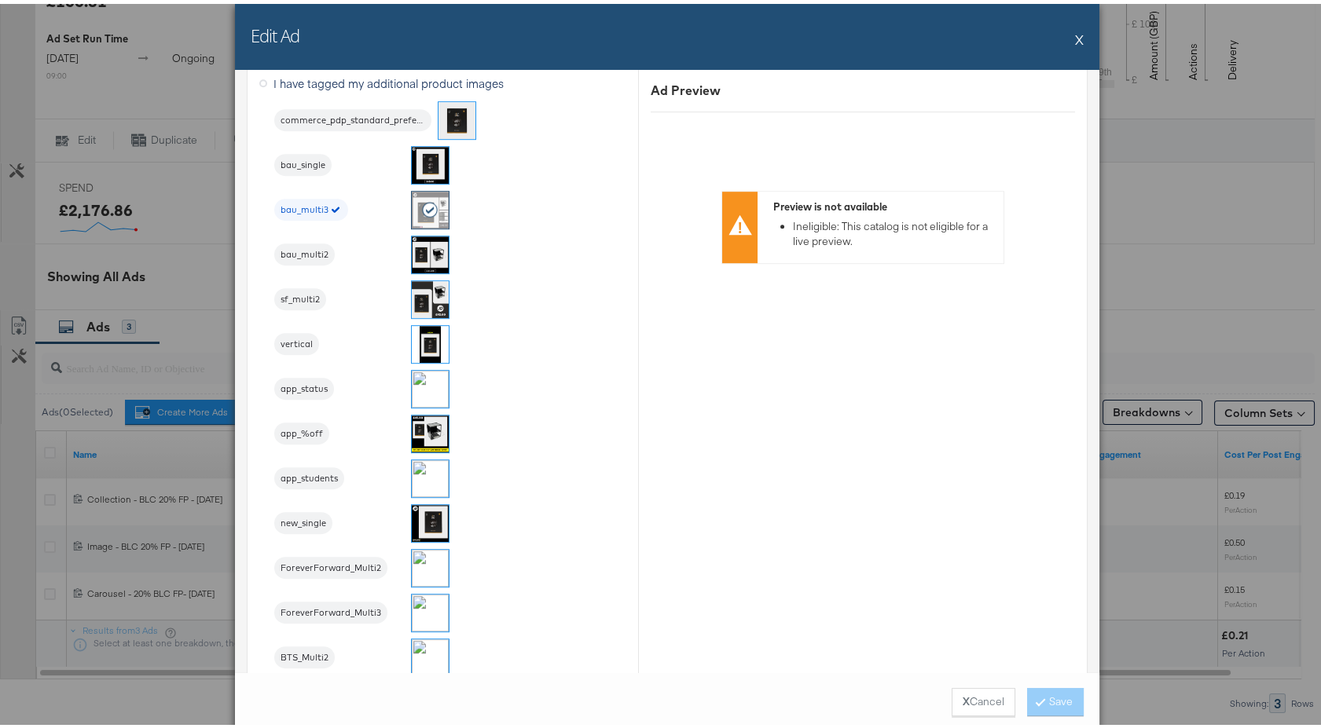
click at [1075, 41] on button "X" at bounding box center [1079, 35] width 9 height 31
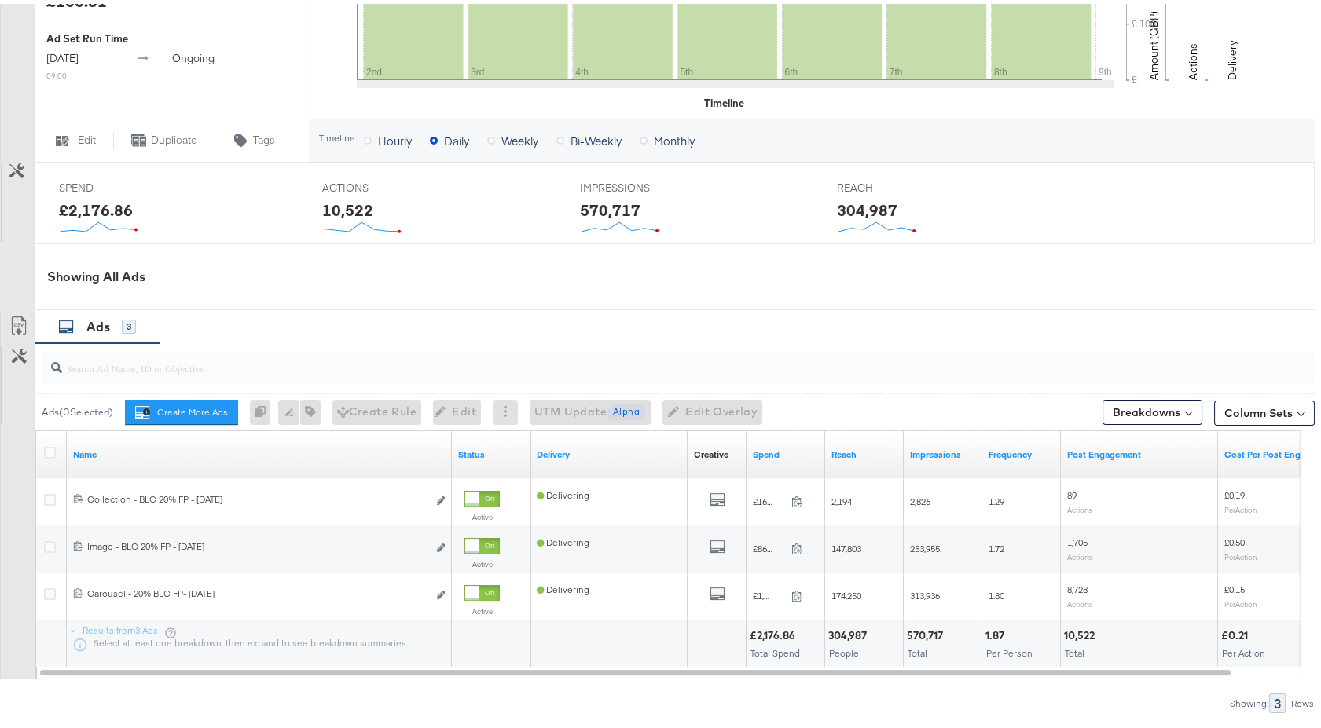
scroll to position [224, 0]
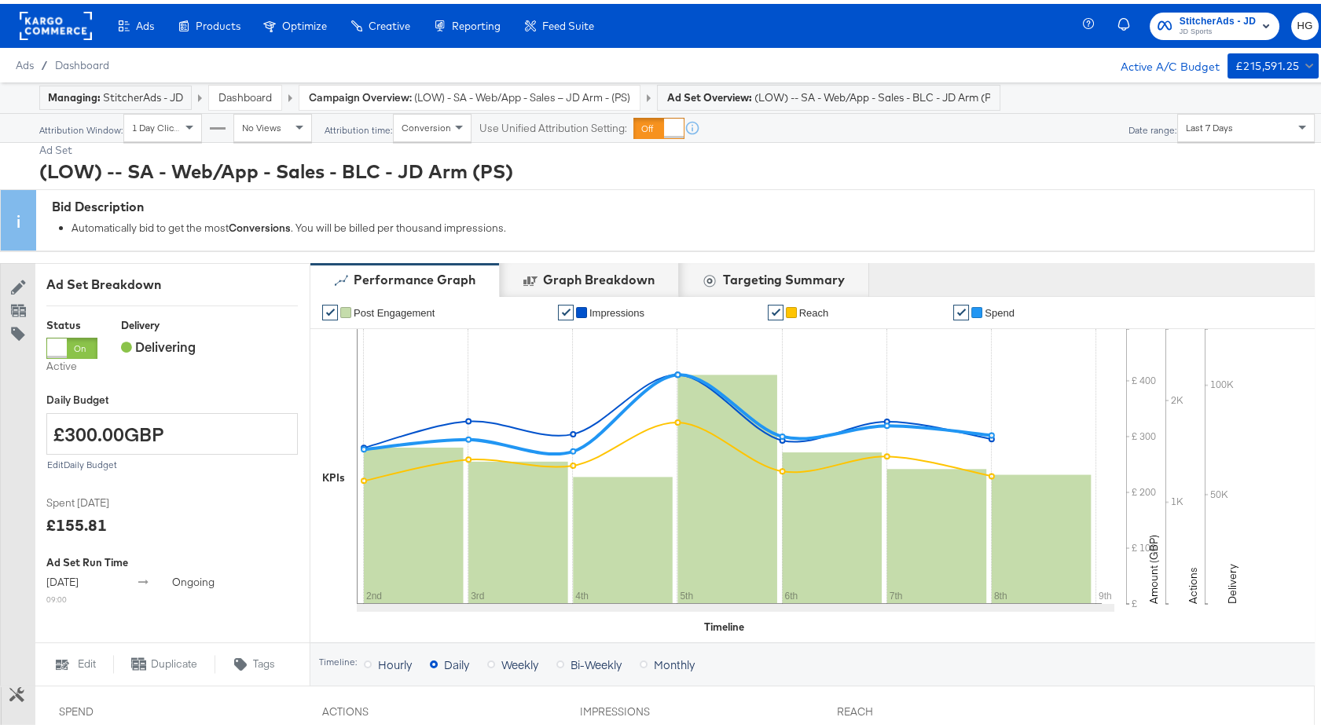
click at [482, 97] on span "(LOW) - SA - Web/App - Sales – JD Arm - (PS)" at bounding box center [522, 93] width 216 height 15
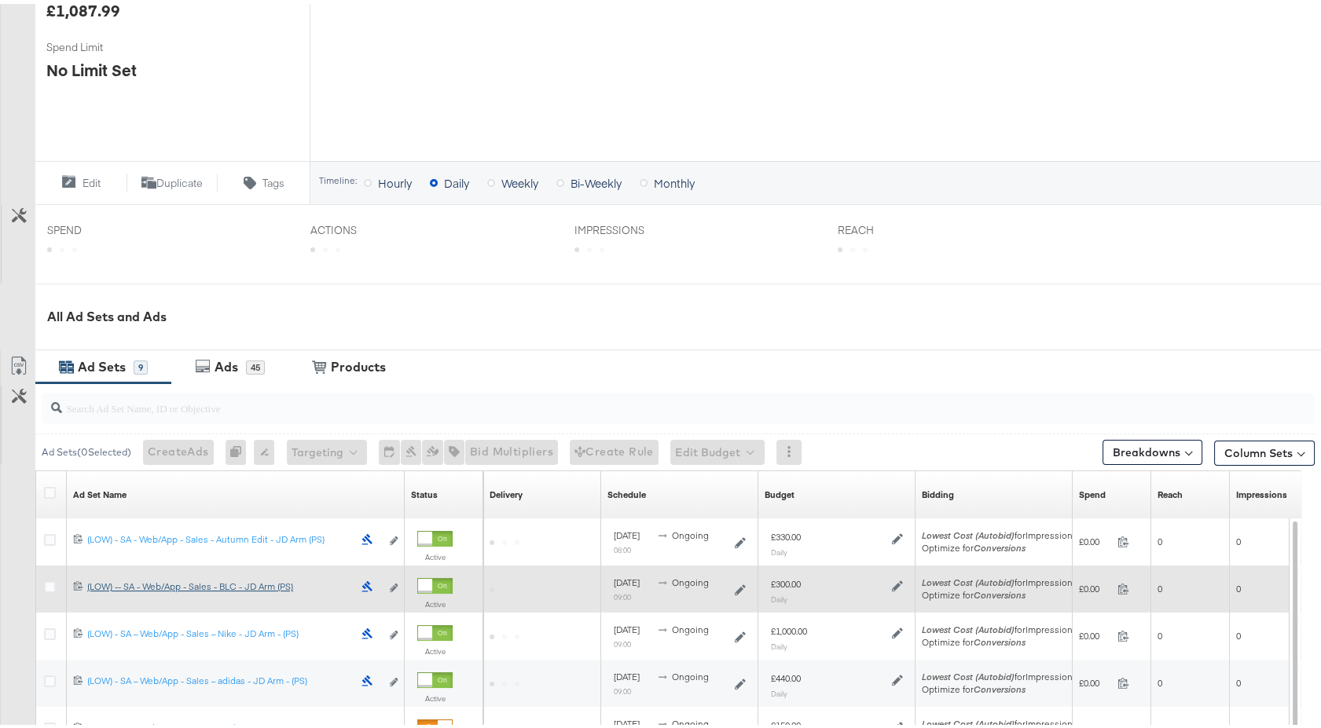
scroll to position [505, 0]
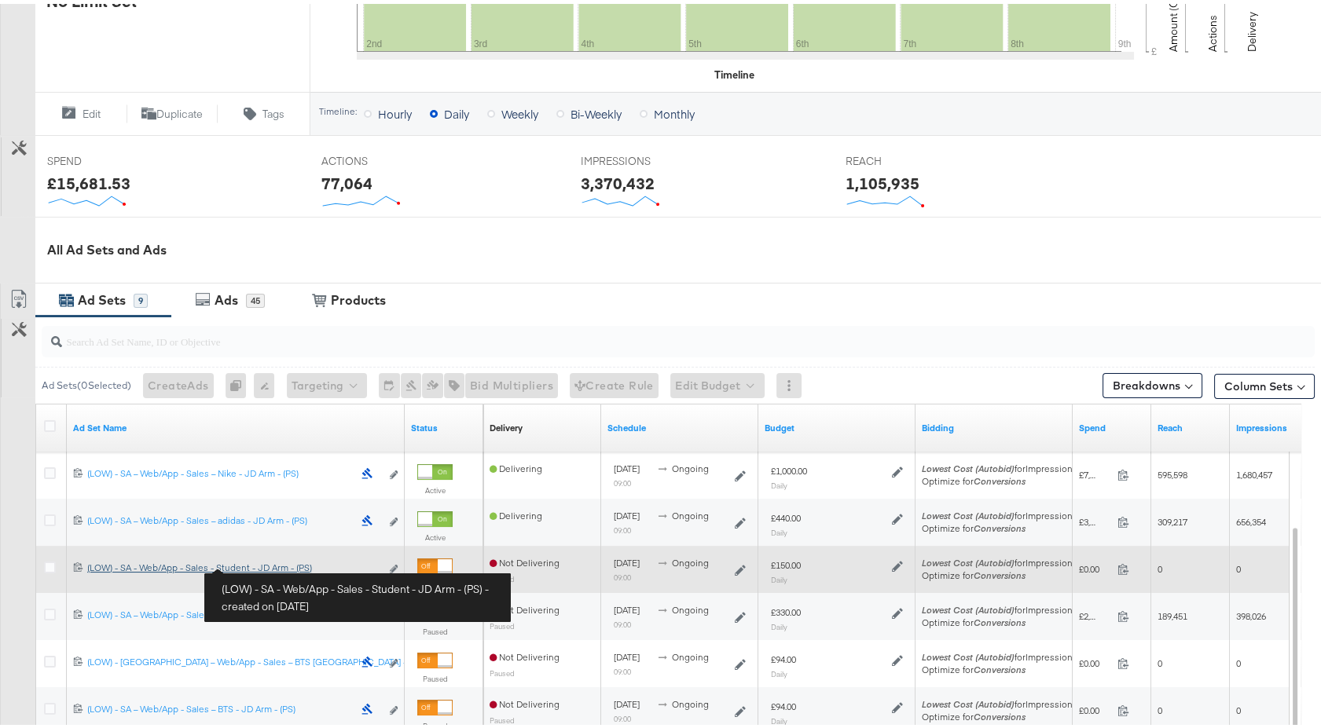
click at [263, 563] on div "(LOW) - SA - Web/App - Sales - Student - JD Arm - (PS) (LOW) - SA - Web/App - S…" at bounding box center [233, 564] width 293 height 13
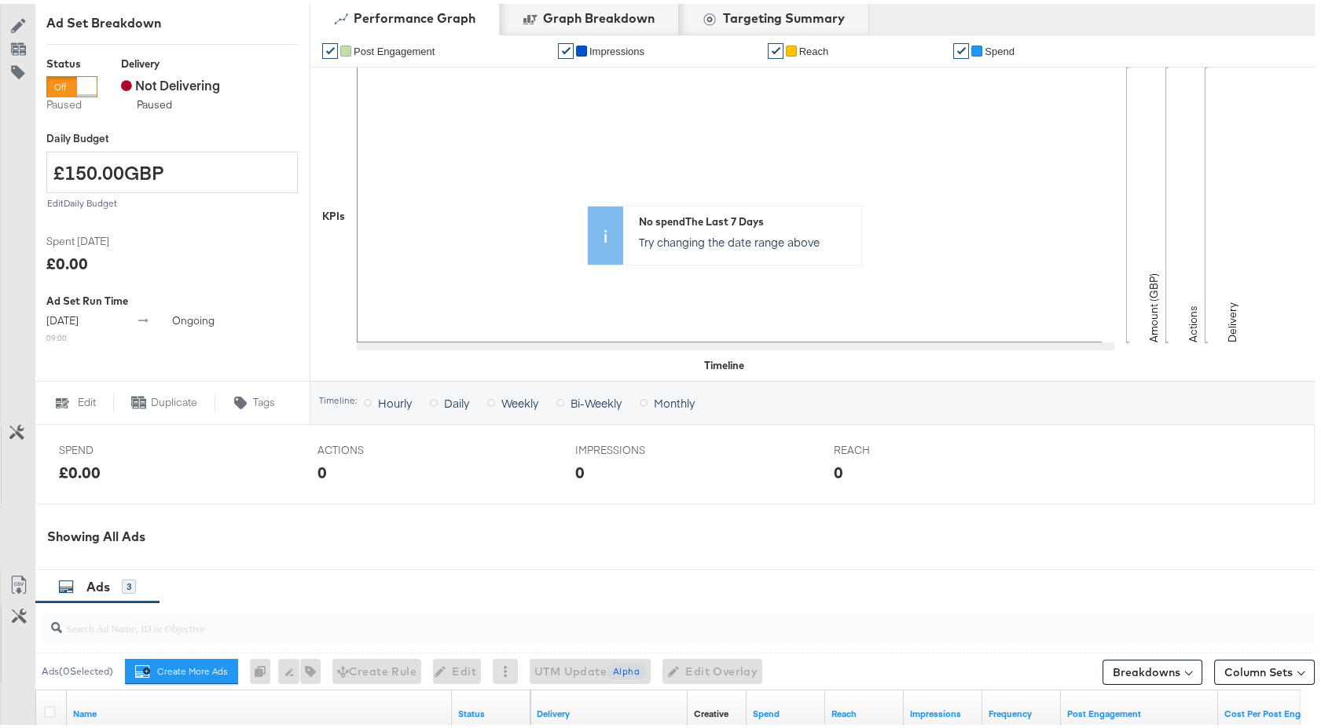
scroll to position [550, 0]
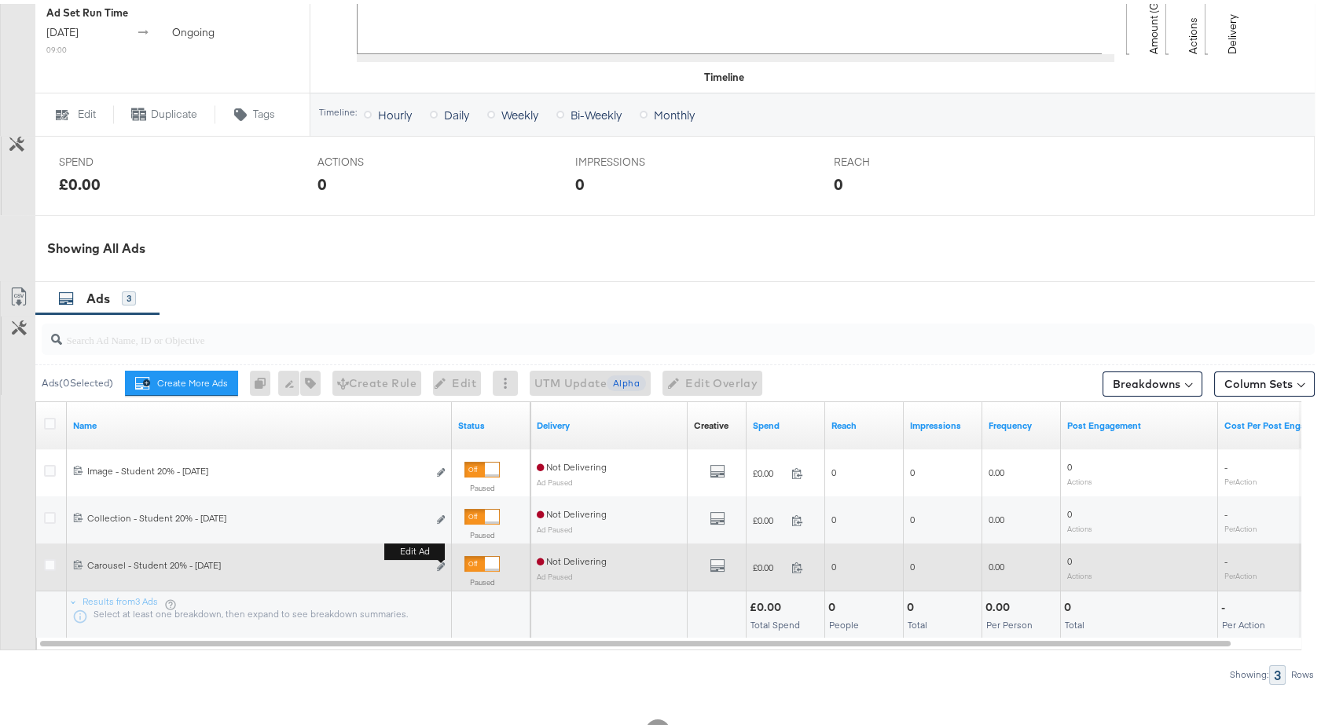
click at [438, 568] on button "Edit ad" at bounding box center [440, 564] width 9 height 17
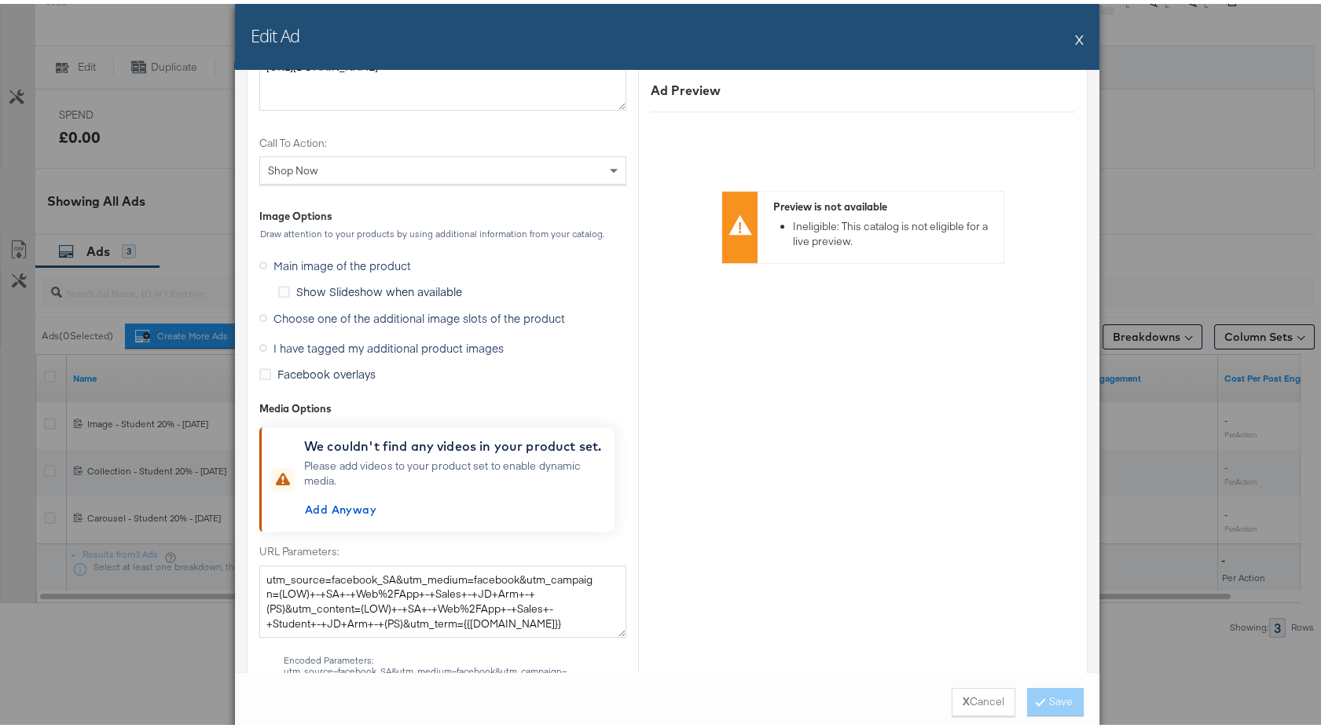
scroll to position [1902, 0]
click at [280, 343] on span "I have tagged my additional product images" at bounding box center [388, 345] width 230 height 16
click at [0, 0] on input "I have tagged my additional product images" at bounding box center [0, 0] width 0 height 0
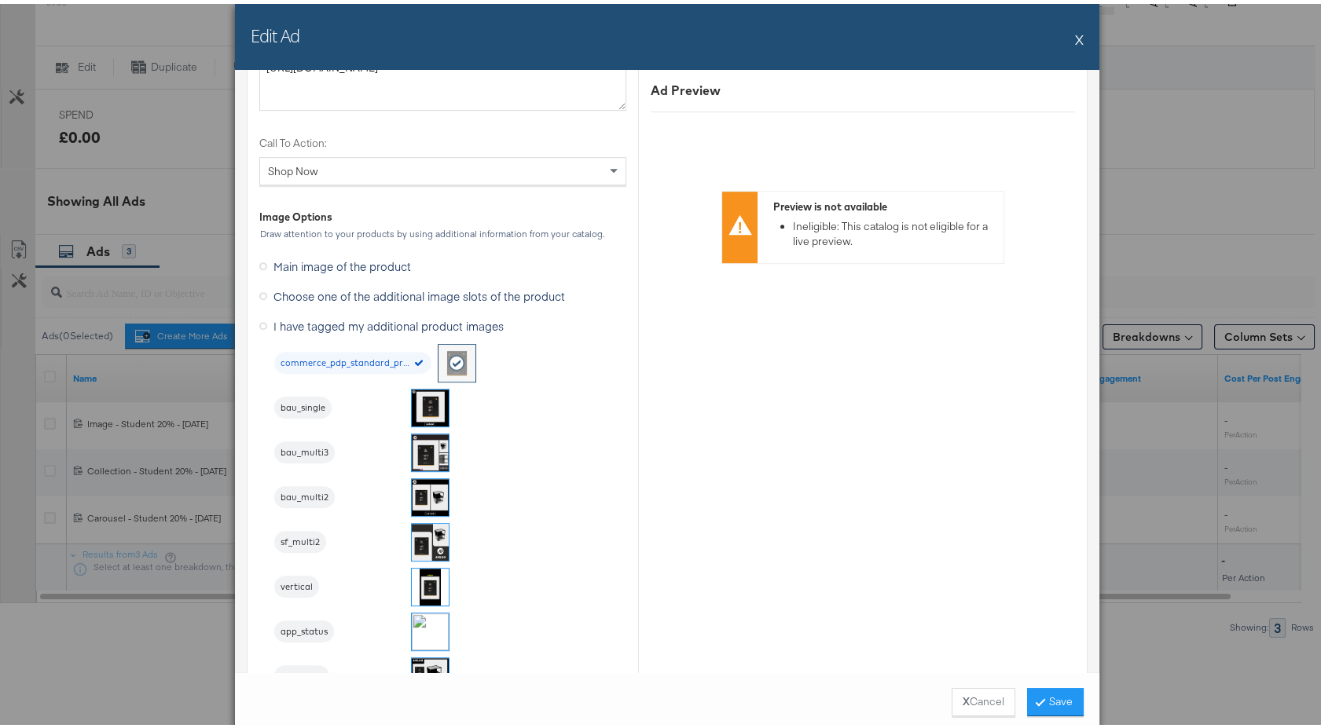
click at [420, 440] on img at bounding box center [430, 449] width 37 height 37
click at [1039, 692] on button "Save" at bounding box center [1055, 698] width 57 height 28
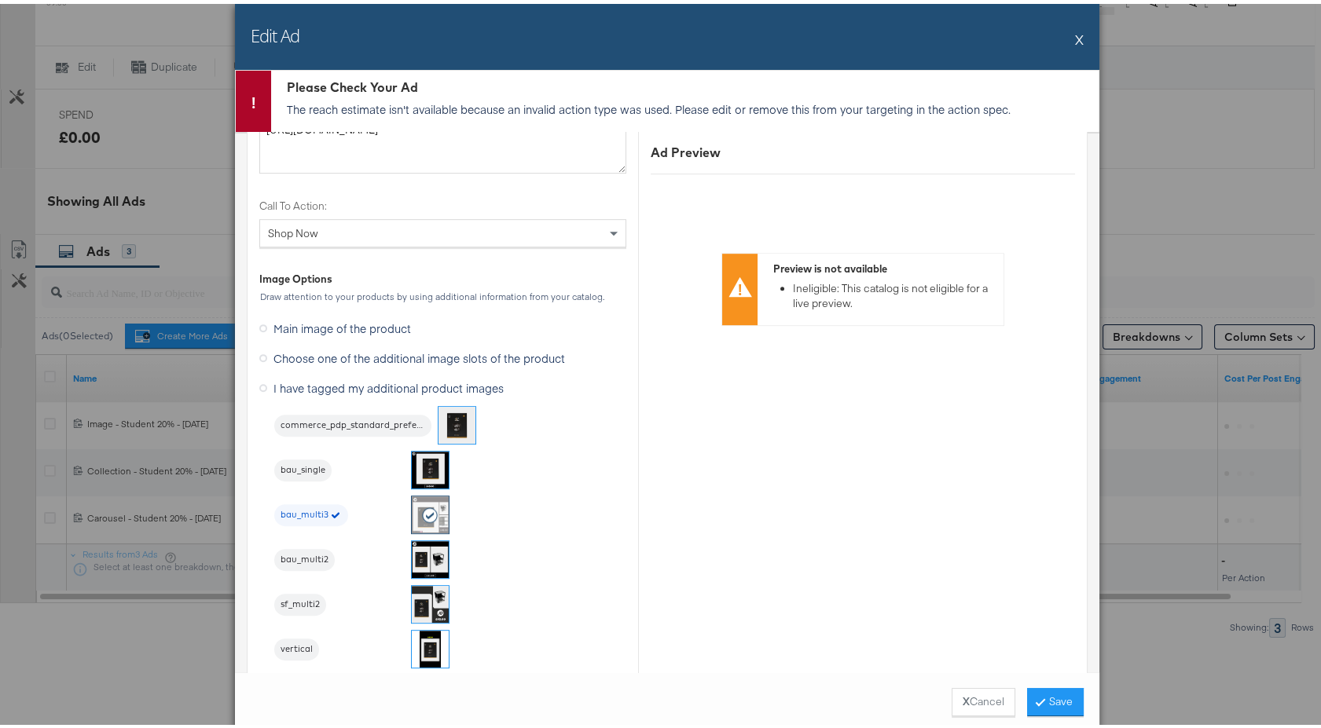
click at [1076, 34] on button "X" at bounding box center [1079, 35] width 9 height 31
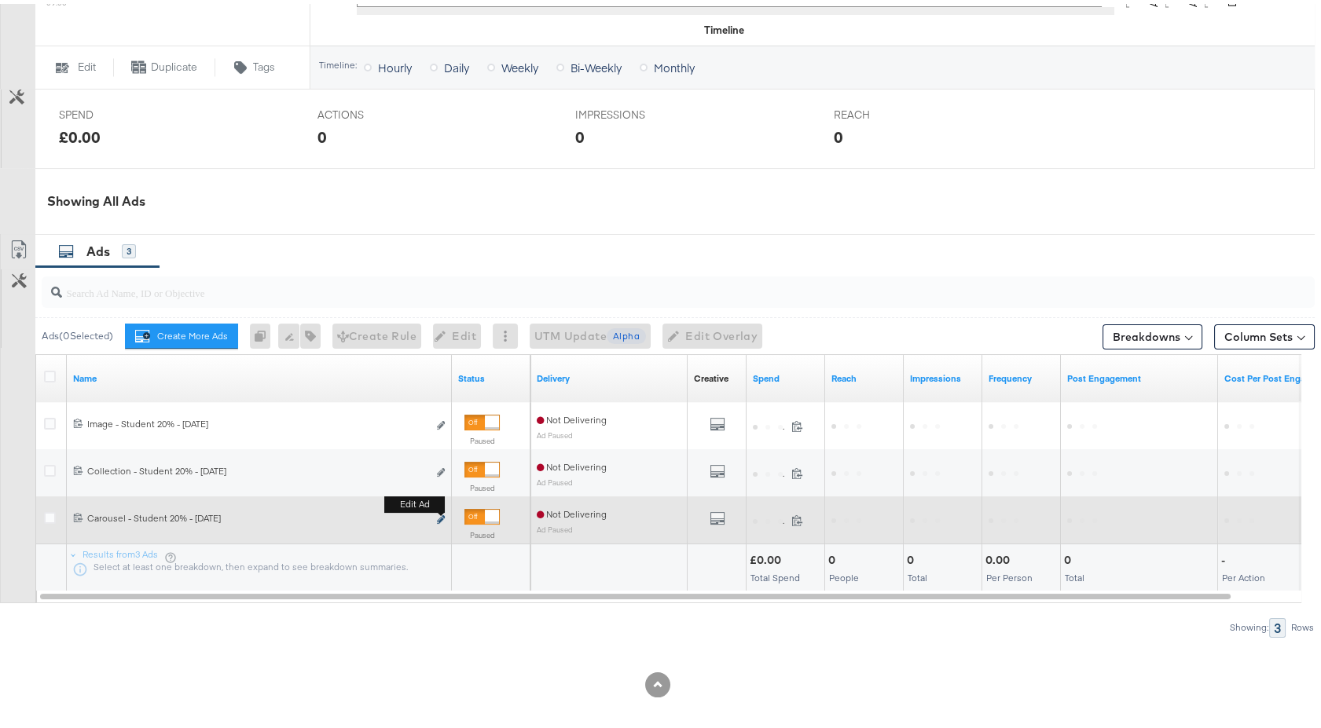
click at [439, 516] on icon "link" at bounding box center [441, 516] width 8 height 9
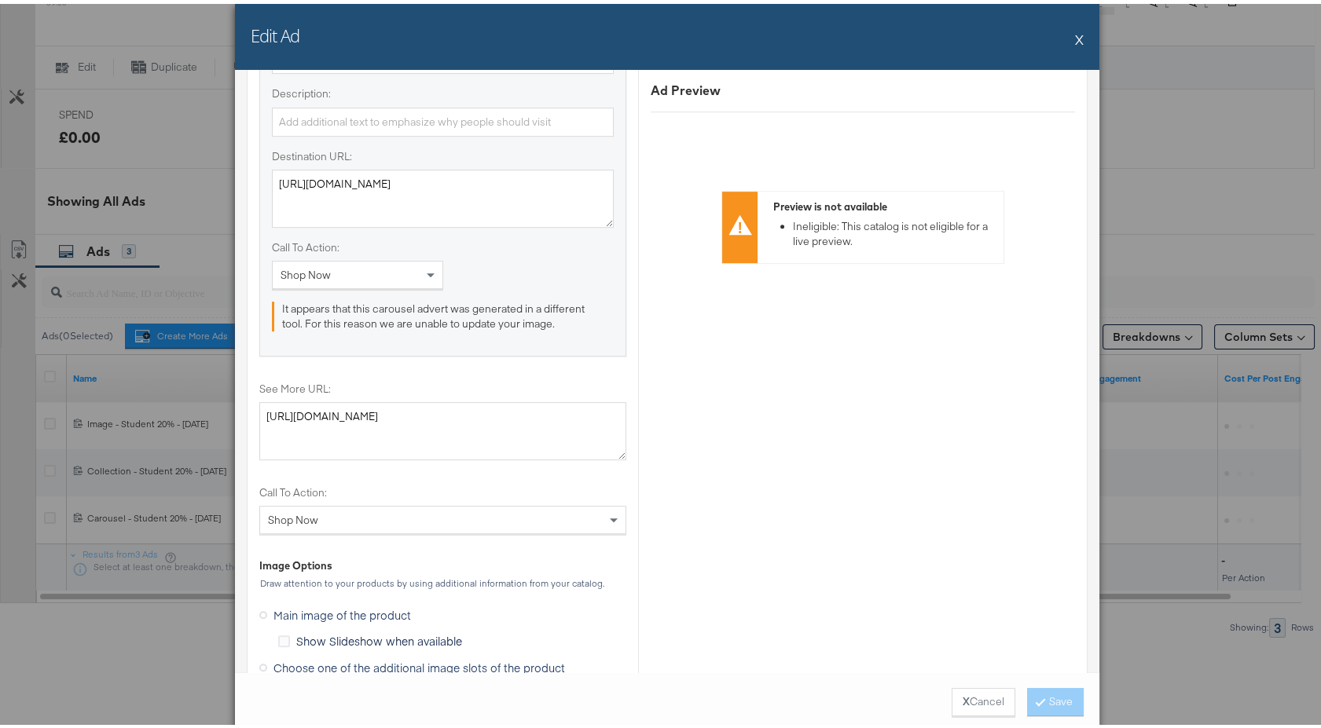
scroll to position [1727, 0]
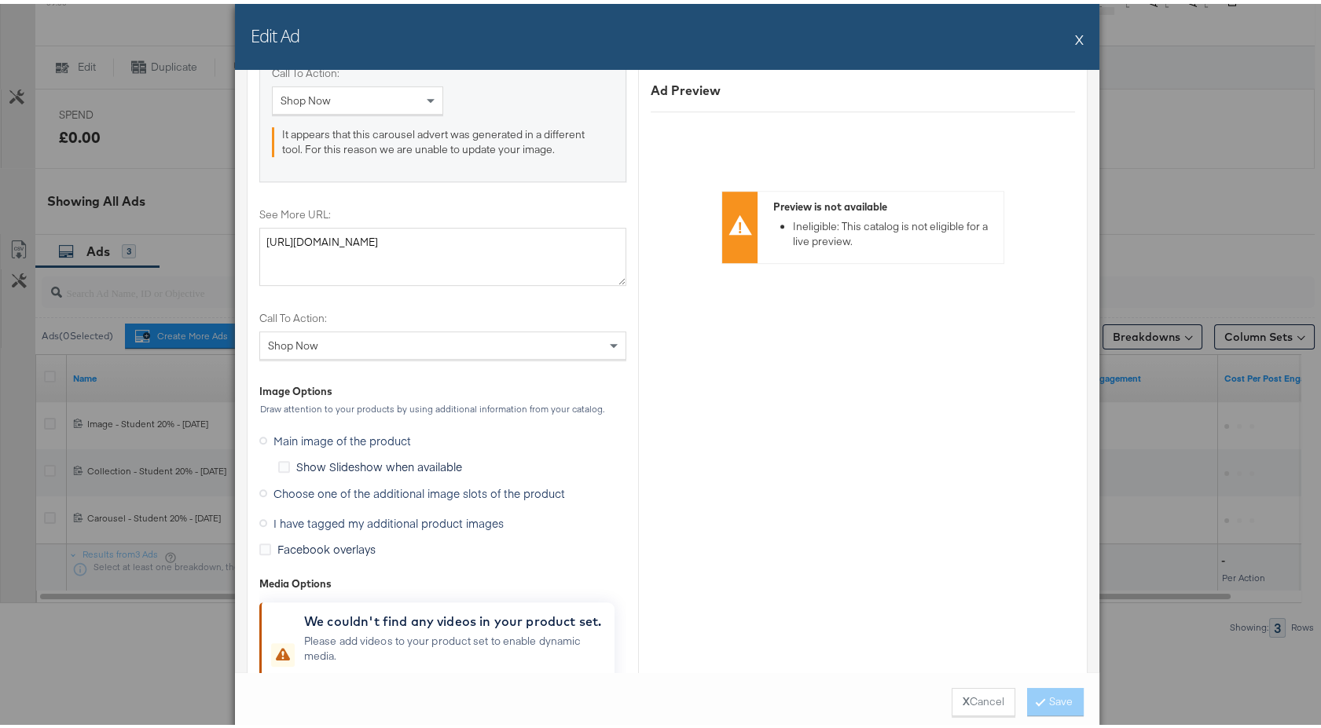
click at [306, 516] on span "I have tagged my additional product images" at bounding box center [388, 520] width 230 height 16
click at [0, 0] on input "I have tagged my additional product images" at bounding box center [0, 0] width 0 height 0
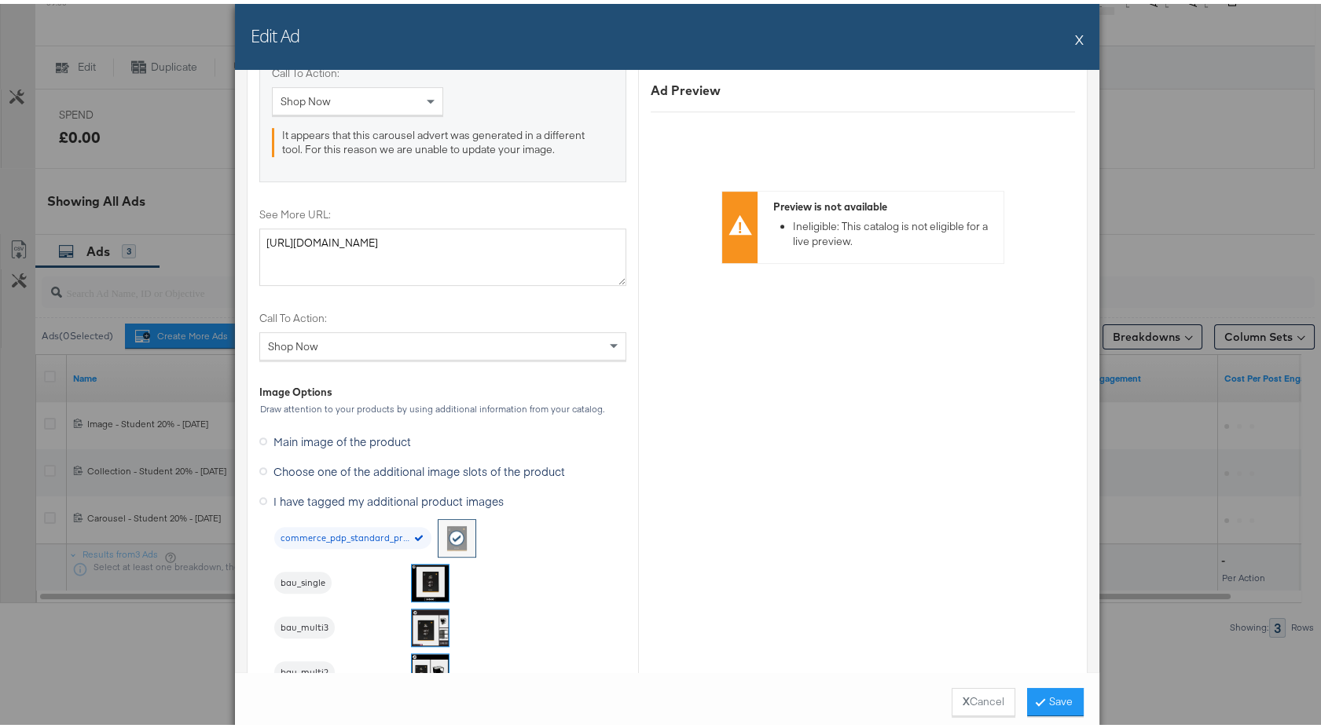
scroll to position [1852, 0]
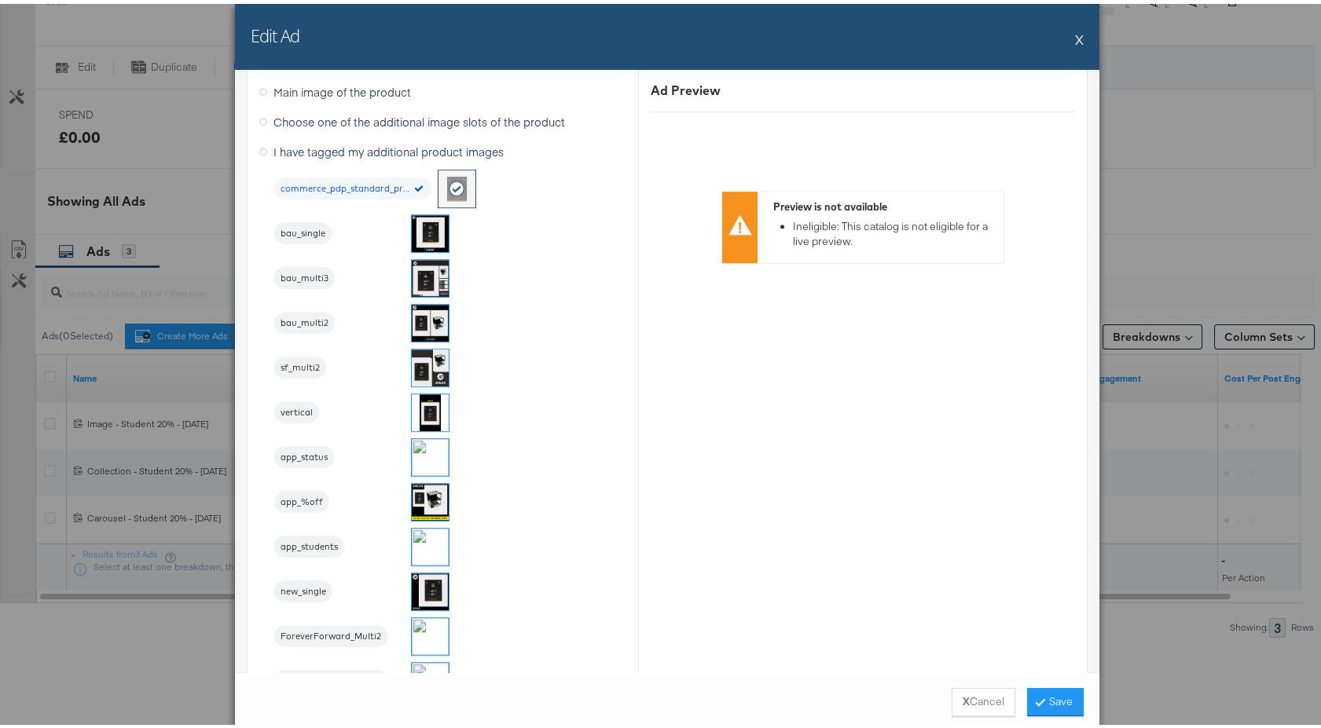
click at [426, 277] on img at bounding box center [430, 274] width 37 height 37
click at [1037, 702] on button "Save" at bounding box center [1055, 698] width 57 height 28
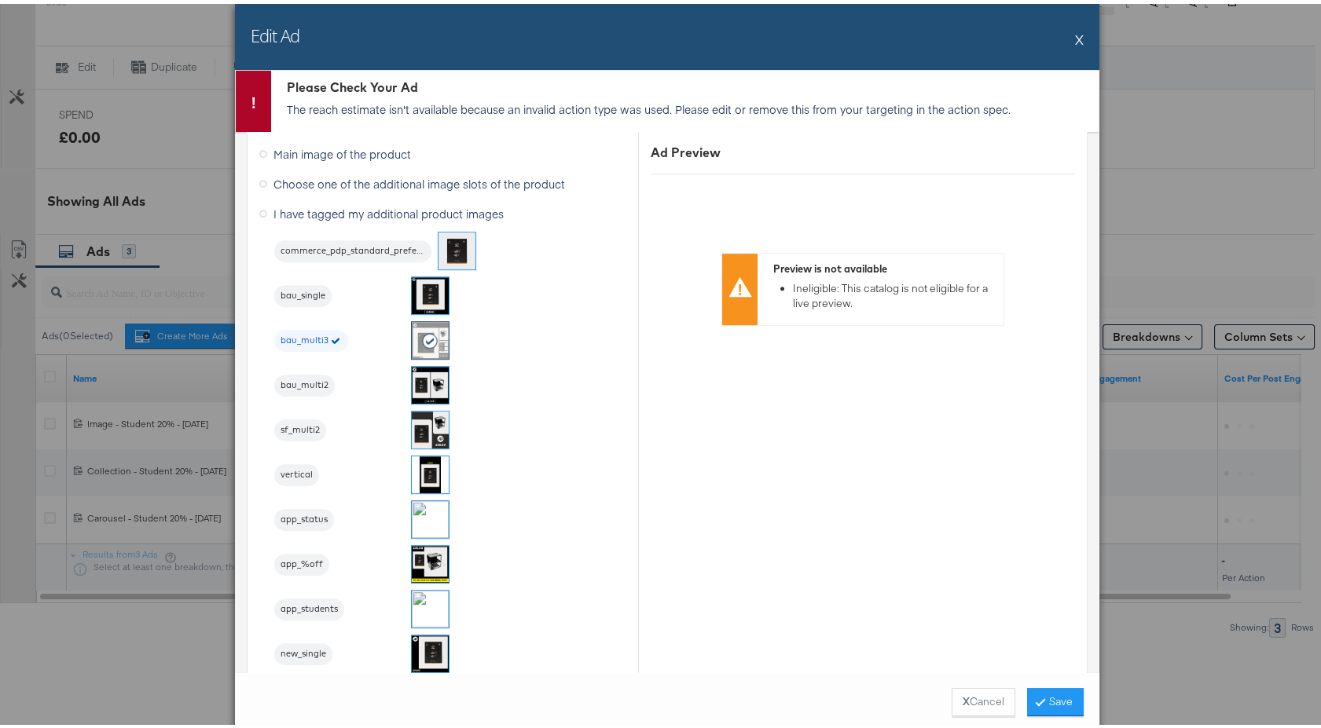
click at [1075, 41] on button "X" at bounding box center [1079, 35] width 9 height 31
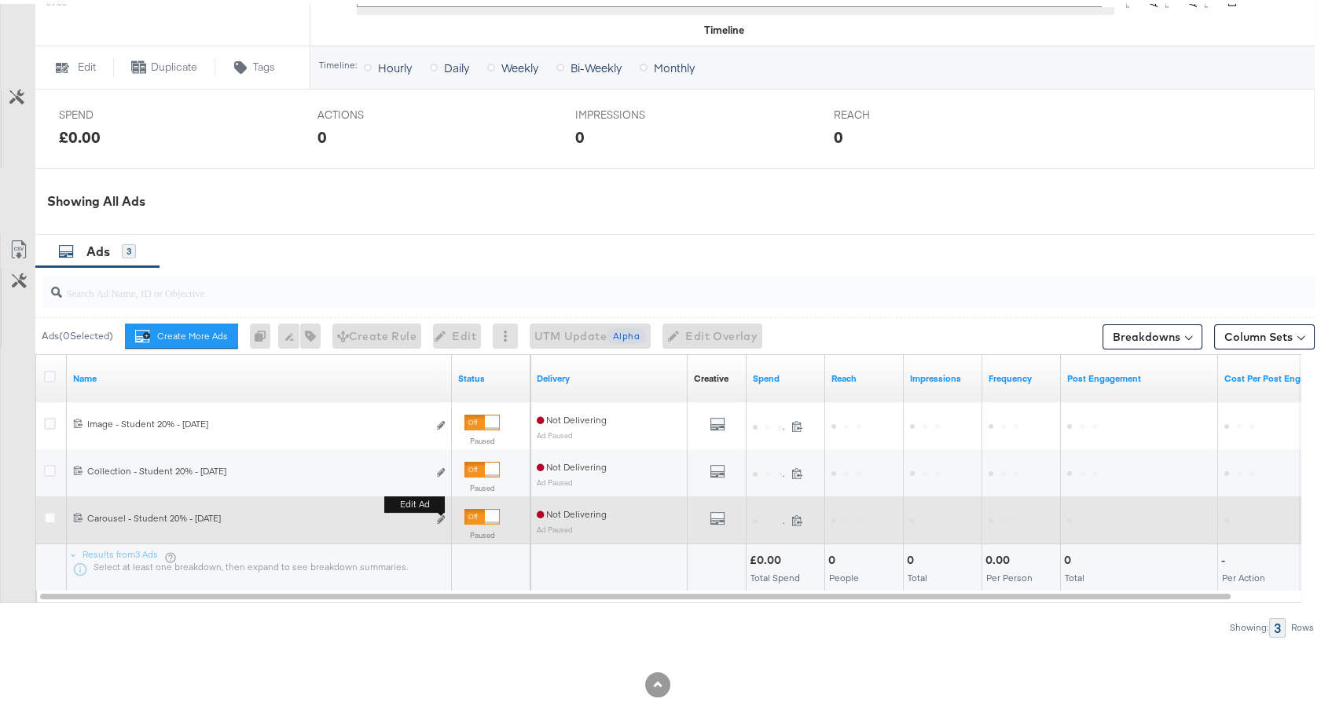
click at [442, 509] on b "Edit ad" at bounding box center [414, 501] width 61 height 17
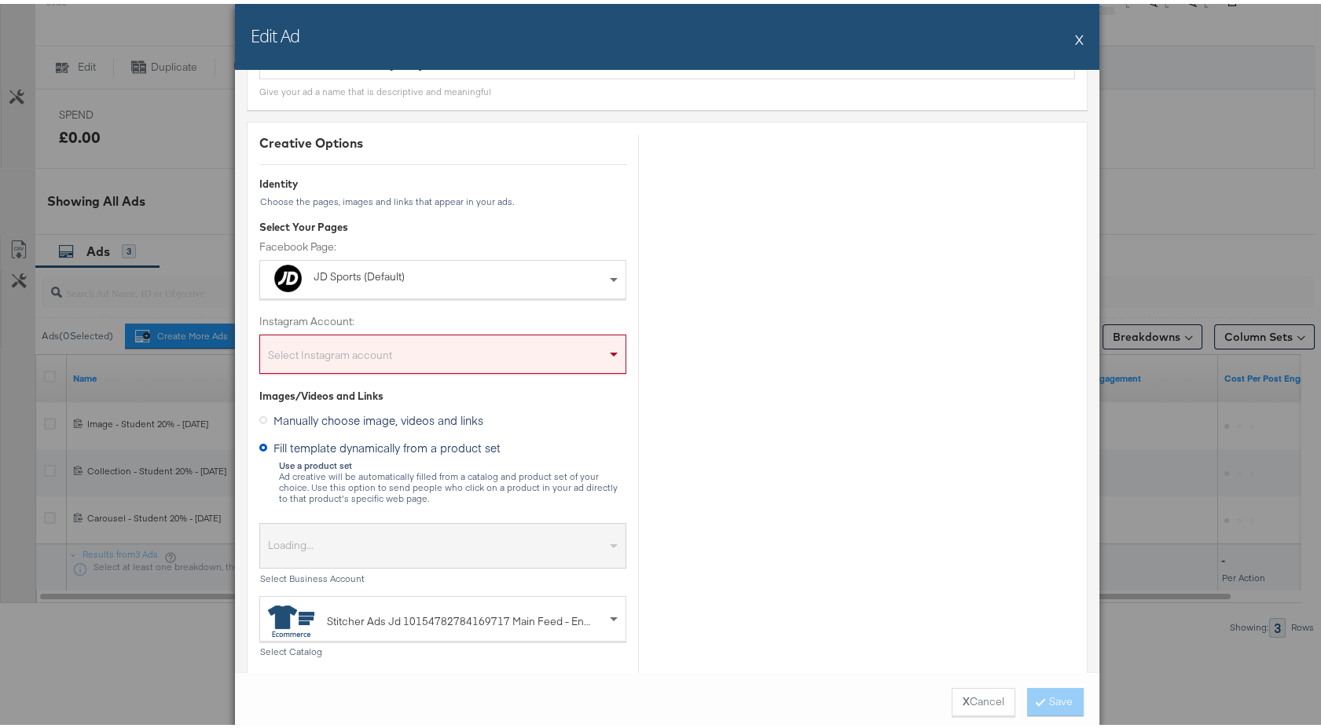
scroll to position [174, 0]
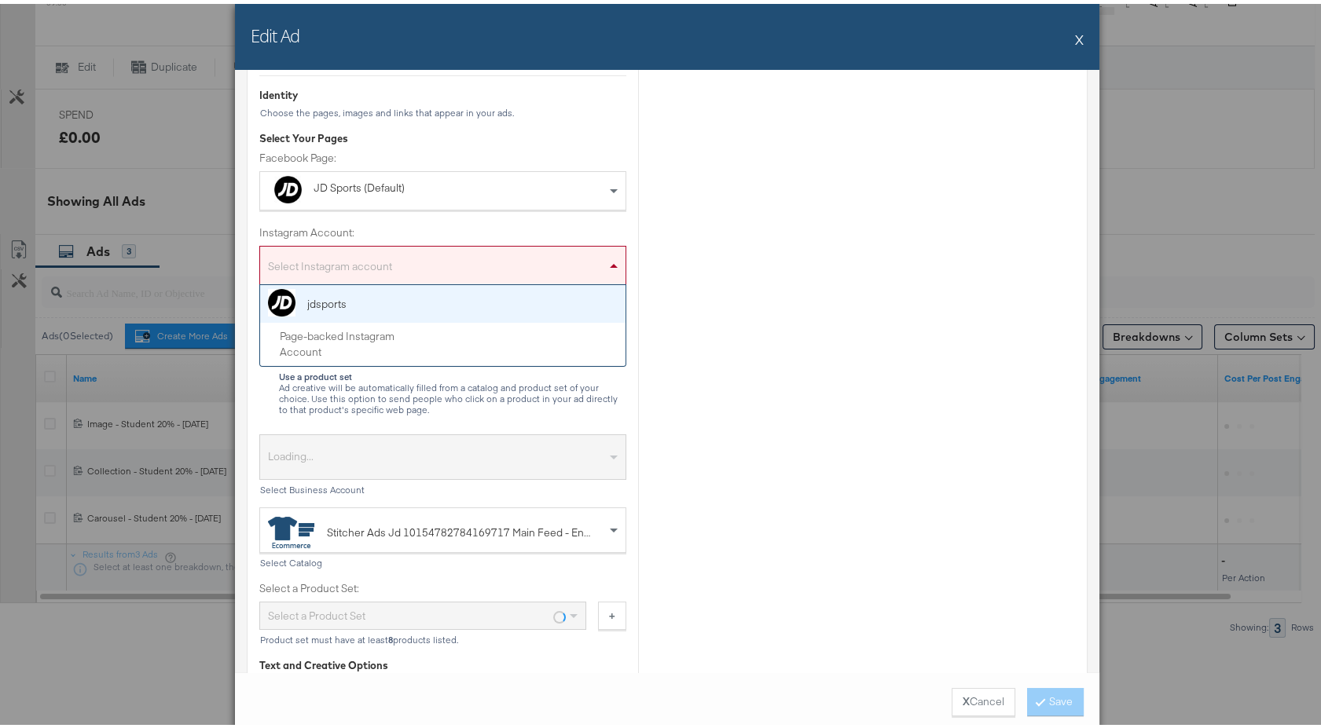
click at [479, 267] on div "Select Instagram account" at bounding box center [442, 264] width 365 height 31
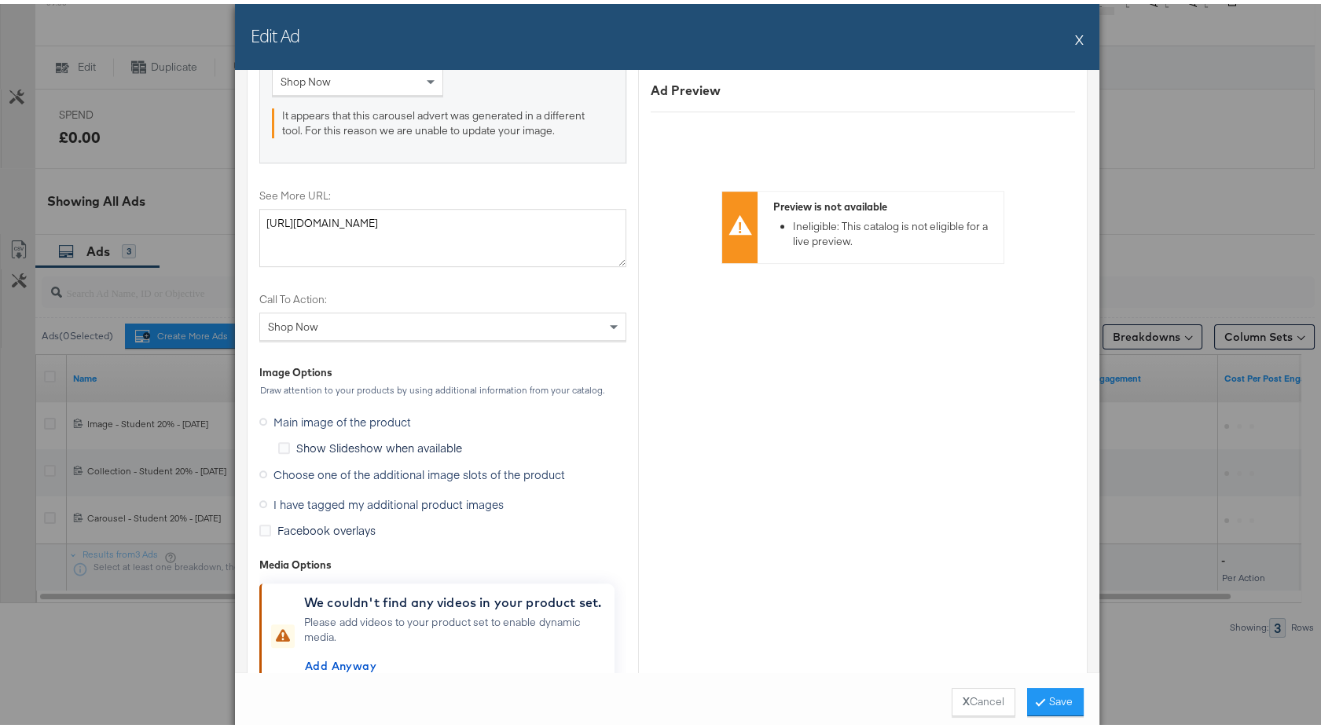
click at [294, 493] on span "I have tagged my additional product images" at bounding box center [388, 501] width 230 height 16
click at [0, 0] on input "I have tagged my additional product images" at bounding box center [0, 0] width 0 height 0
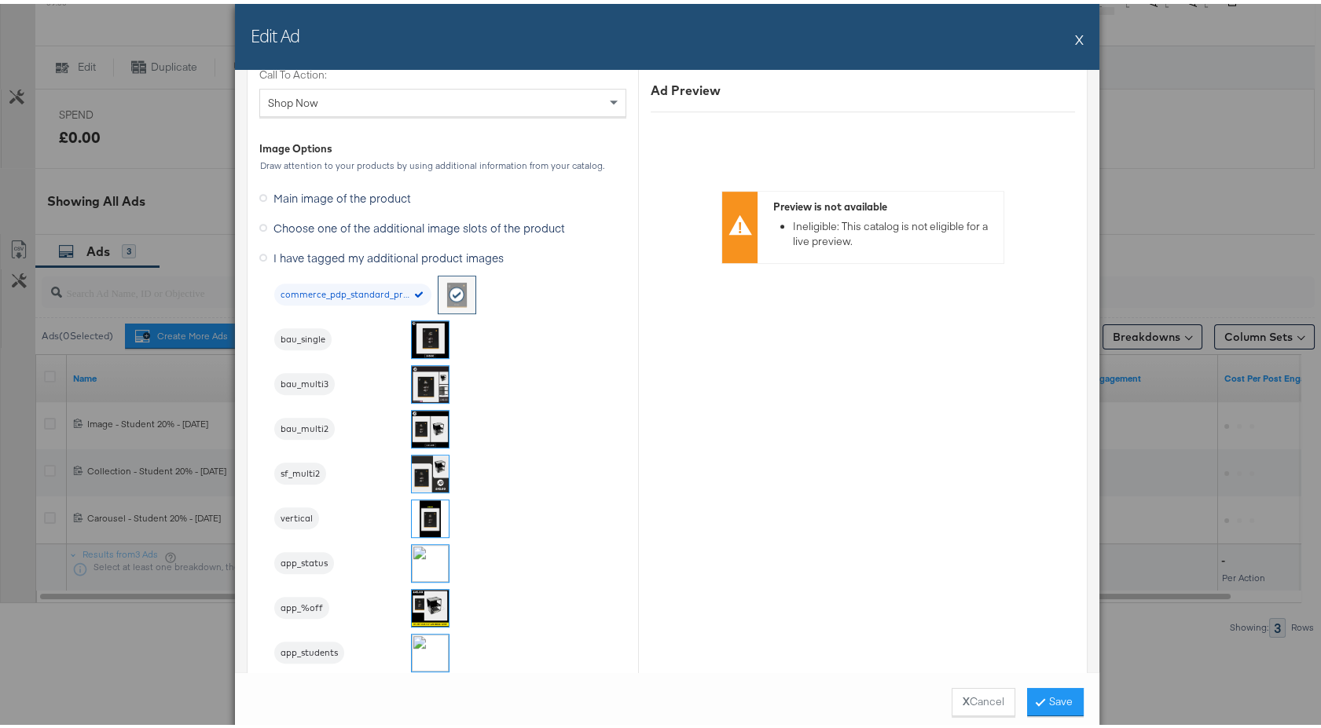
scroll to position [1521, 0]
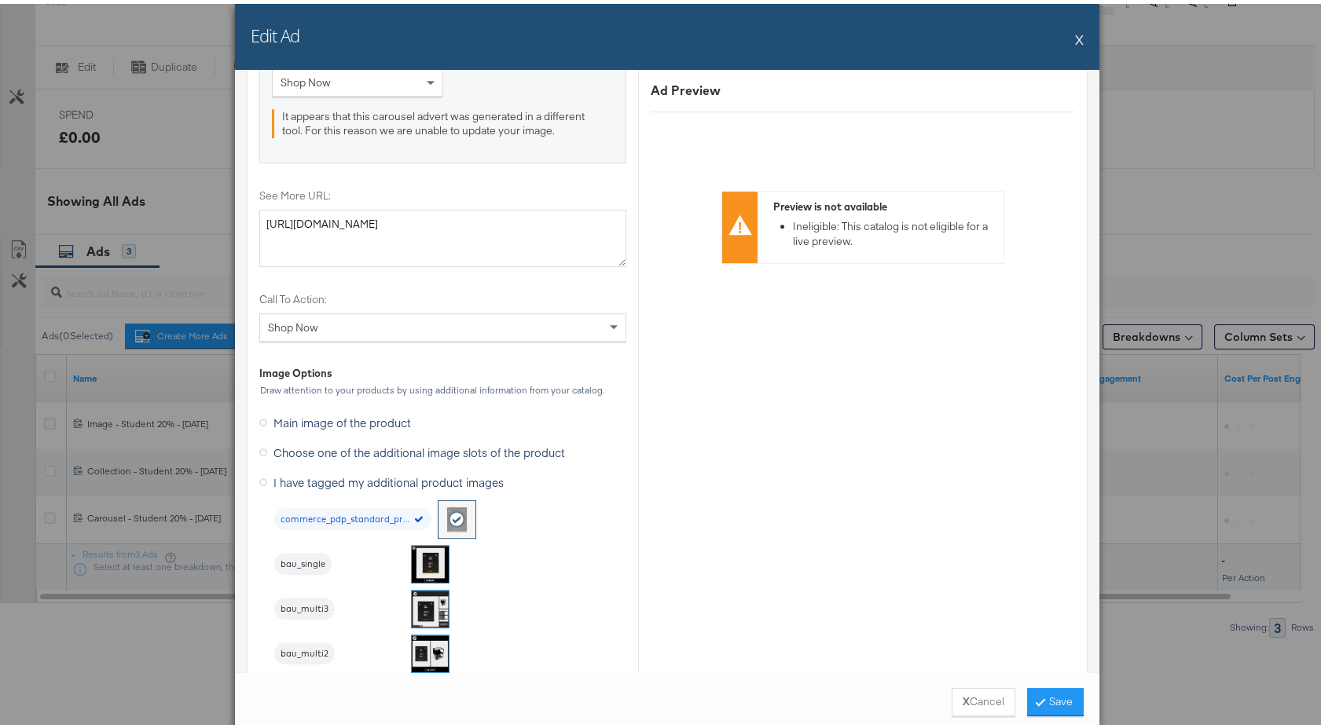
click at [335, 446] on span "Choose one of the additional image slots of the product" at bounding box center [419, 449] width 292 height 16
click at [0, 0] on input "Choose one of the additional image slots of the product" at bounding box center [0, 0] width 0 height 0
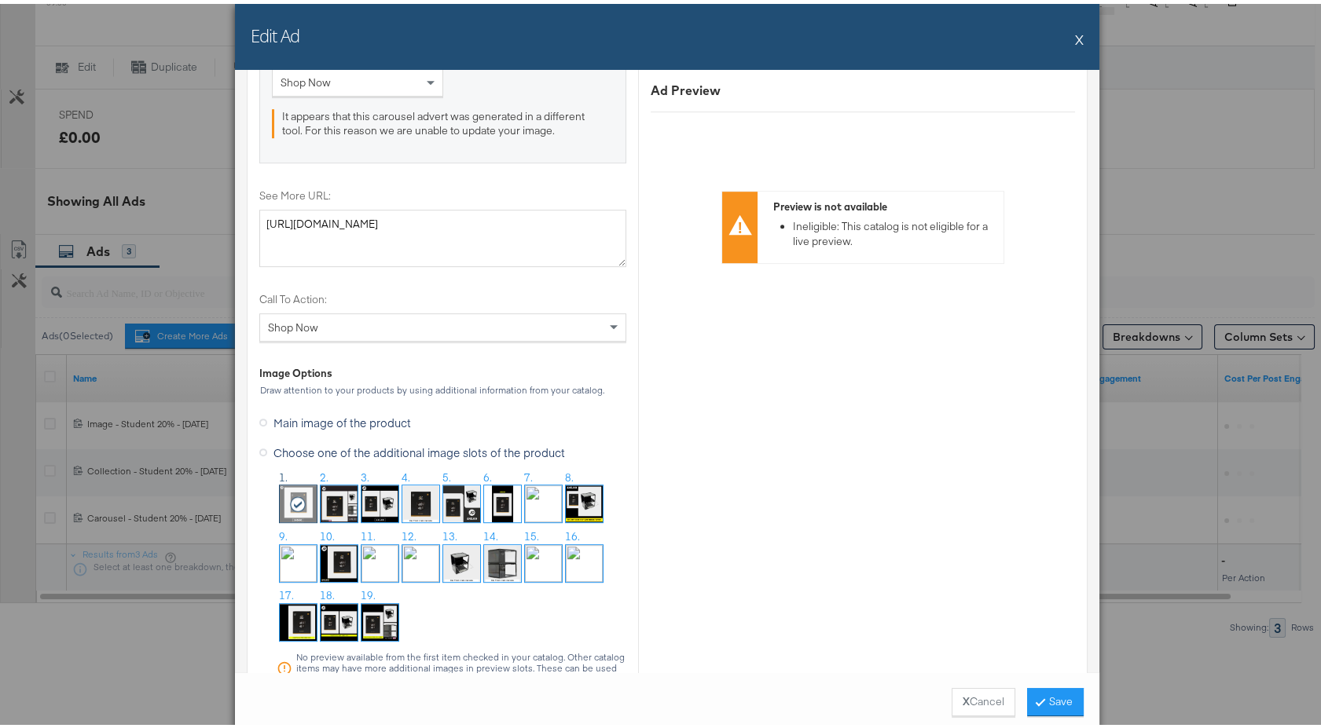
click at [306, 490] on div at bounding box center [298, 500] width 37 height 37
click at [304, 453] on label "Choose one of the additional image slots of the product" at bounding box center [415, 449] width 312 height 24
click at [0, 0] on input "Choose one of the additional image slots of the product" at bounding box center [0, 0] width 0 height 0
click at [304, 453] on label "Choose one of the additional image slots of the product" at bounding box center [415, 449] width 312 height 24
click at [0, 0] on input "Choose one of the additional image slots of the product" at bounding box center [0, 0] width 0 height 0
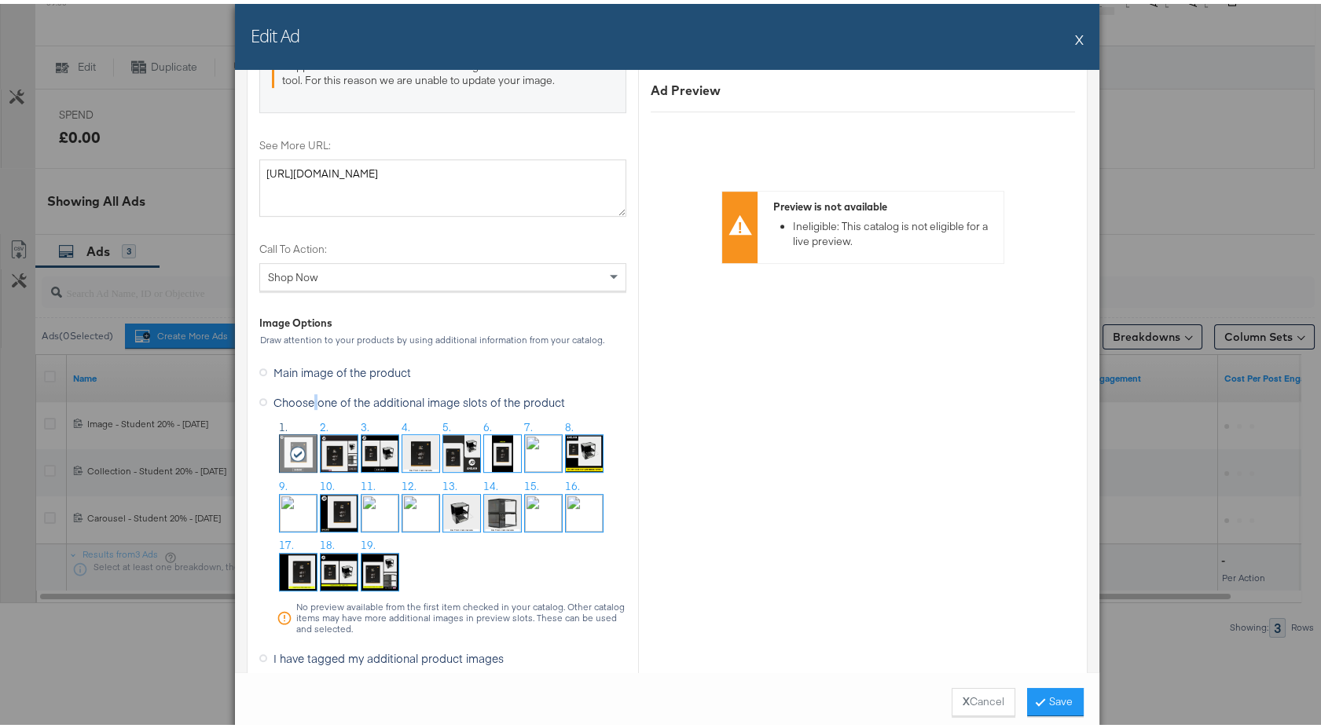
scroll to position [1609, 0]
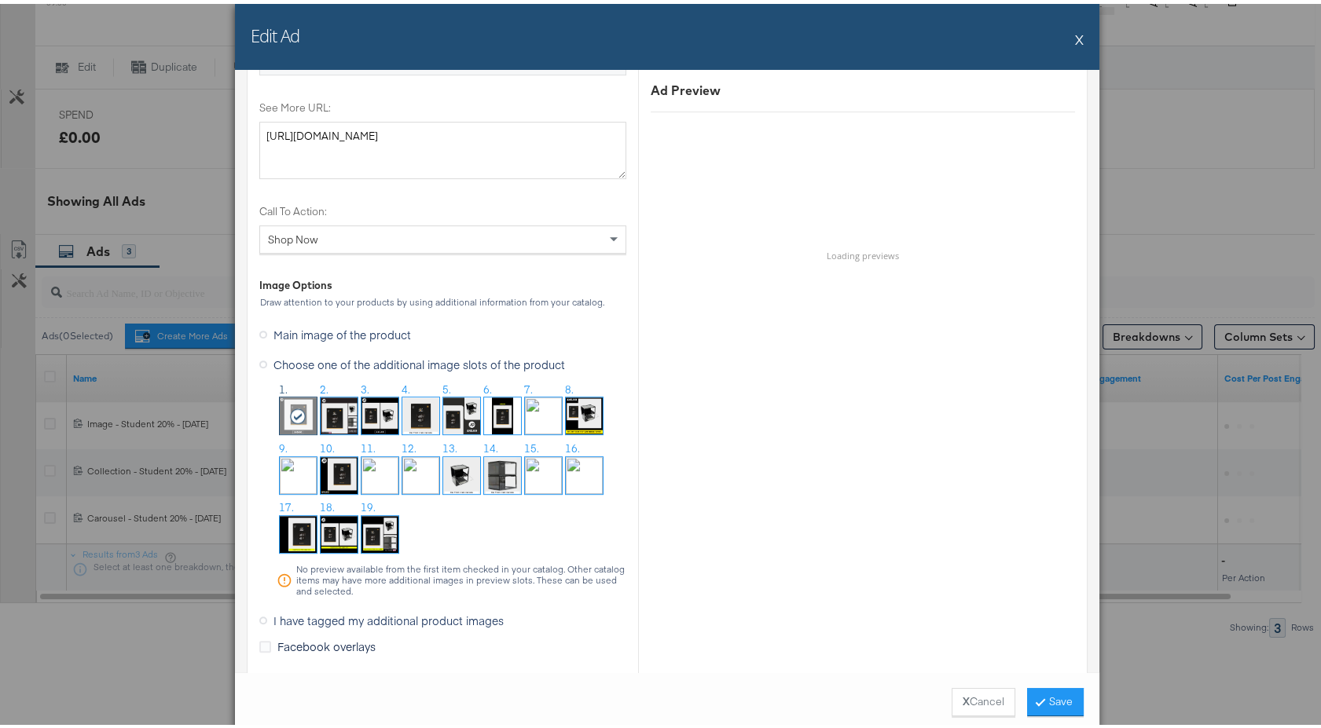
click at [314, 609] on span "I have tagged my additional product images" at bounding box center [388, 617] width 230 height 16
click at [0, 0] on input "I have tagged my additional product images" at bounding box center [0, 0] width 0 height 0
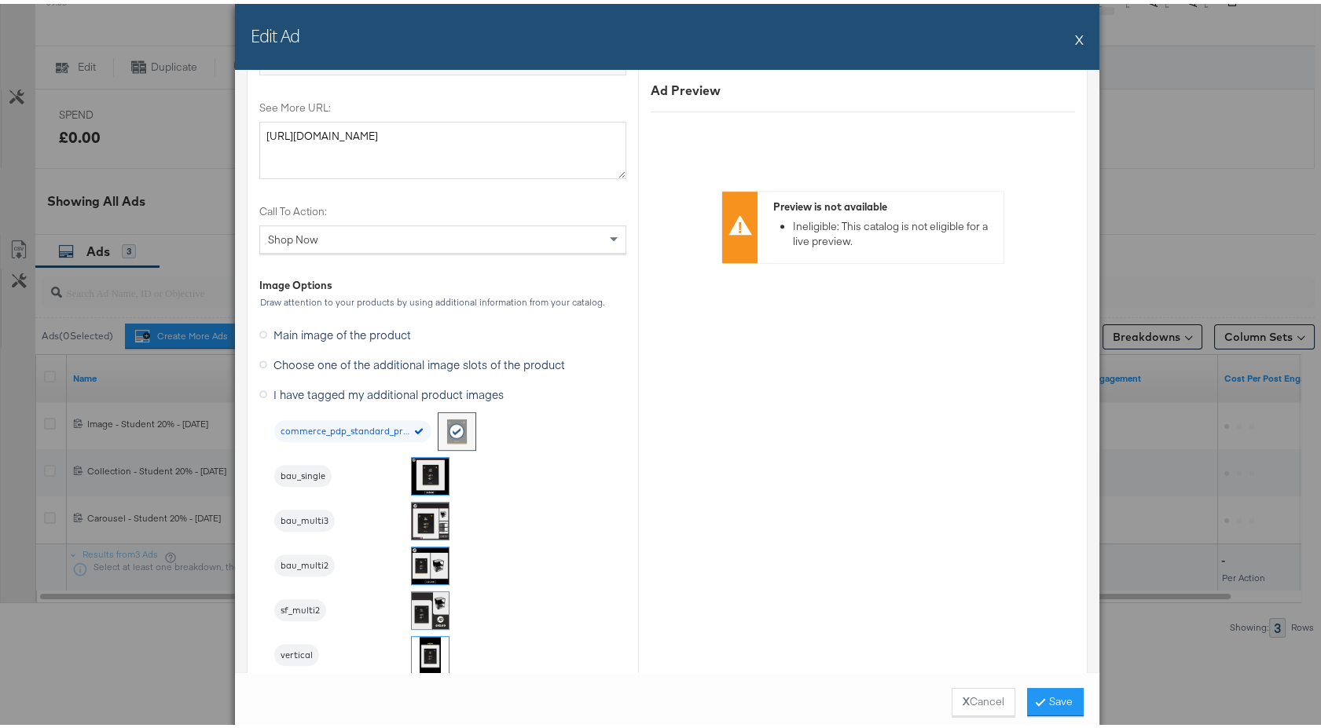
click at [430, 508] on img at bounding box center [430, 517] width 37 height 37
click at [1027, 693] on button "Save" at bounding box center [1055, 698] width 57 height 28
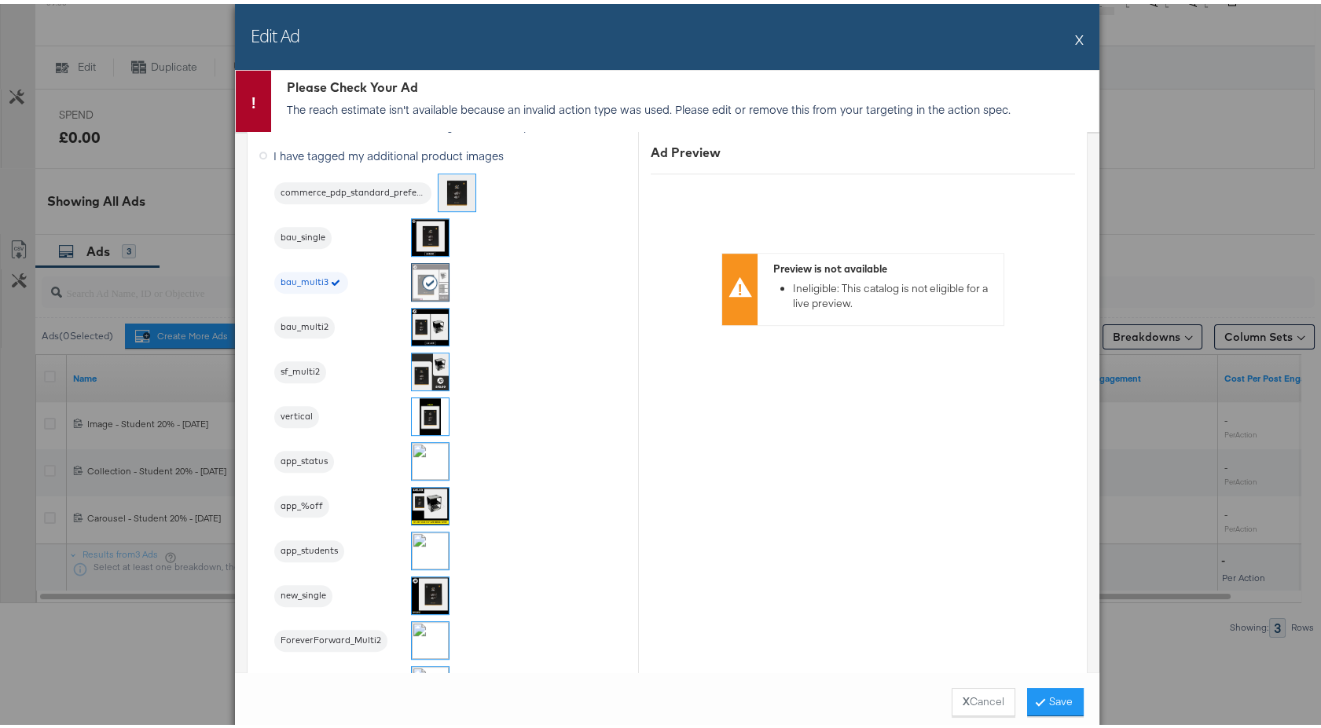
scroll to position [1871, 0]
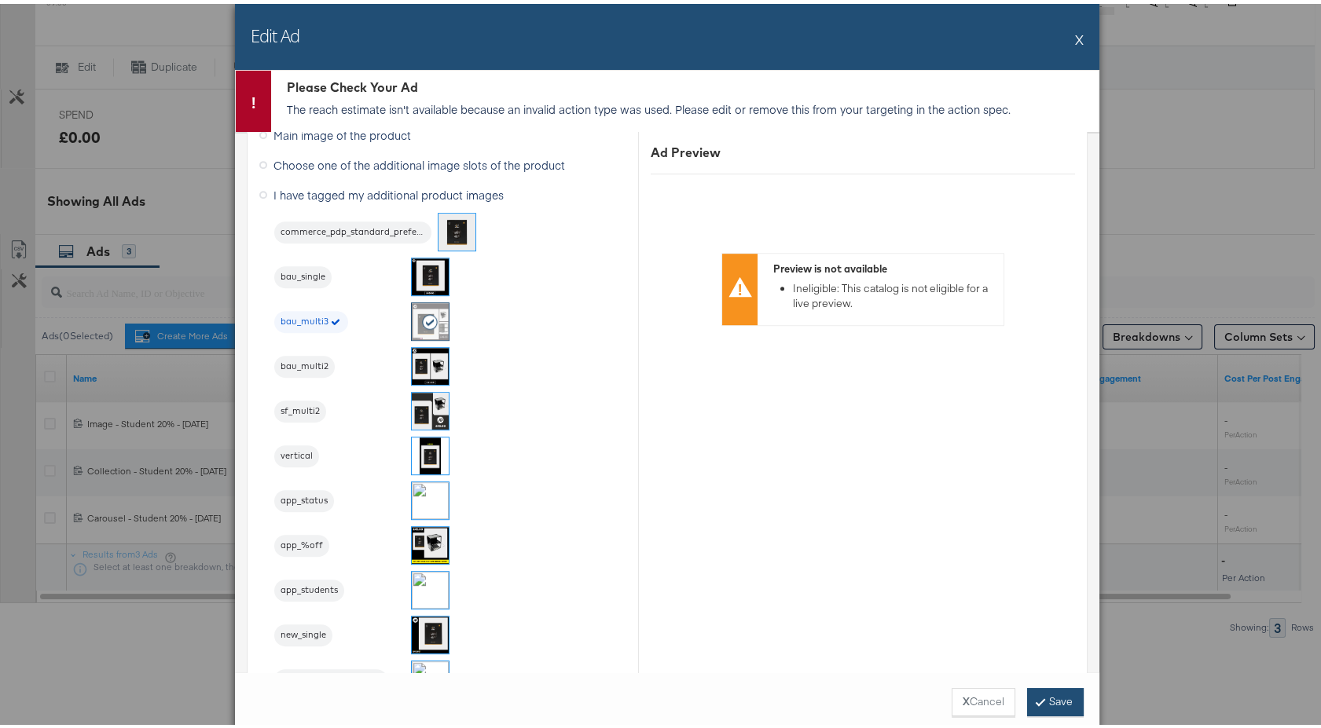
click at [1062, 701] on button "Save" at bounding box center [1055, 698] width 57 height 28
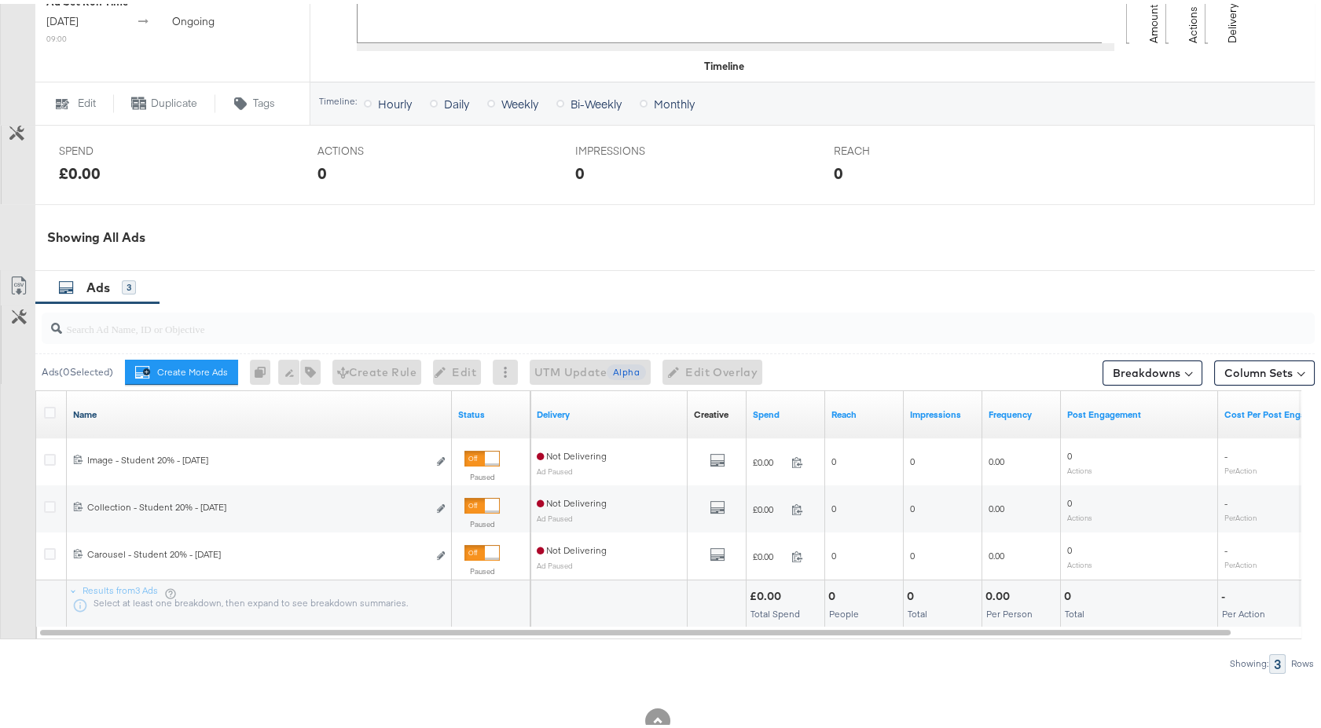
scroll to position [597, 0]
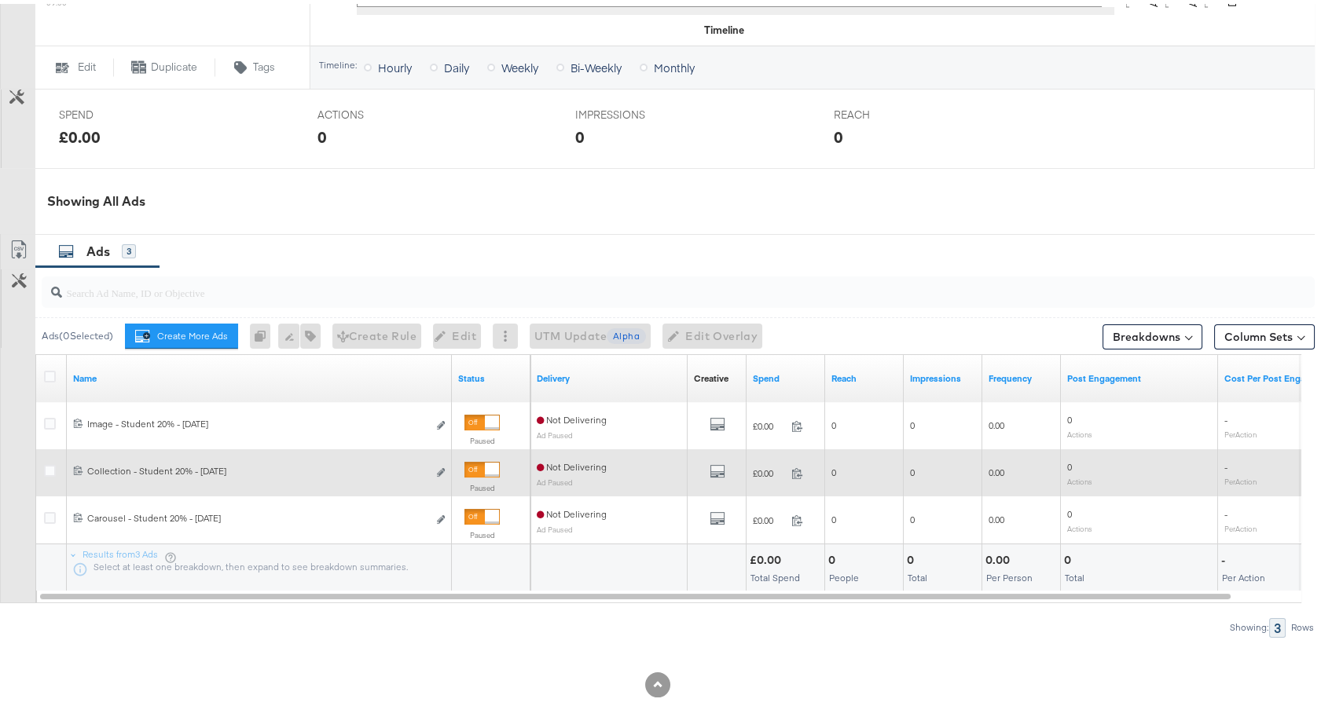
click at [434, 468] on div "Edit ad" at bounding box center [436, 469] width 18 height 17
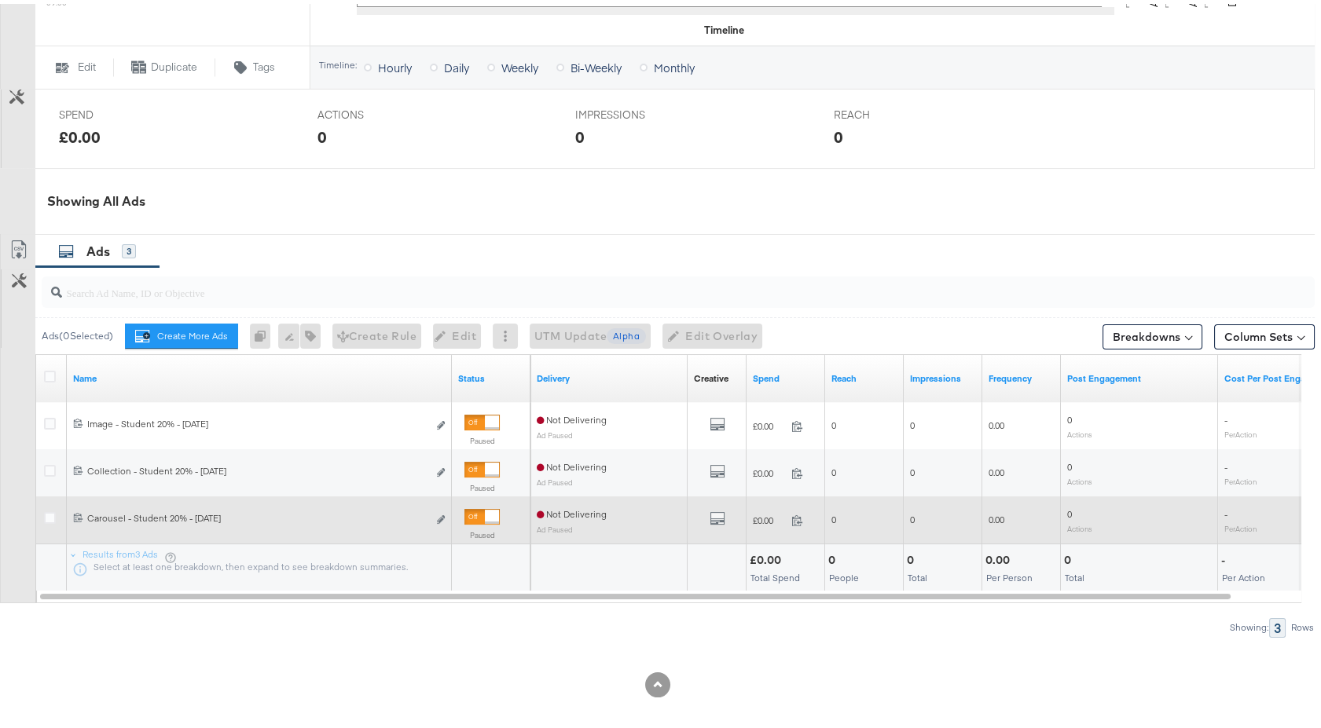
click at [445, 523] on div "120234471629760215 Carousel - Student 20% - [DATE] Carousel - Student 20% - [DA…" at bounding box center [259, 516] width 385 height 29
click at [446, 519] on div "120234471629760215 Carousel - Student 20% - [DATE] Carousel - Student 20% - [DA…" at bounding box center [259, 516] width 385 height 29
click at [437, 512] on icon "link" at bounding box center [441, 516] width 8 height 9
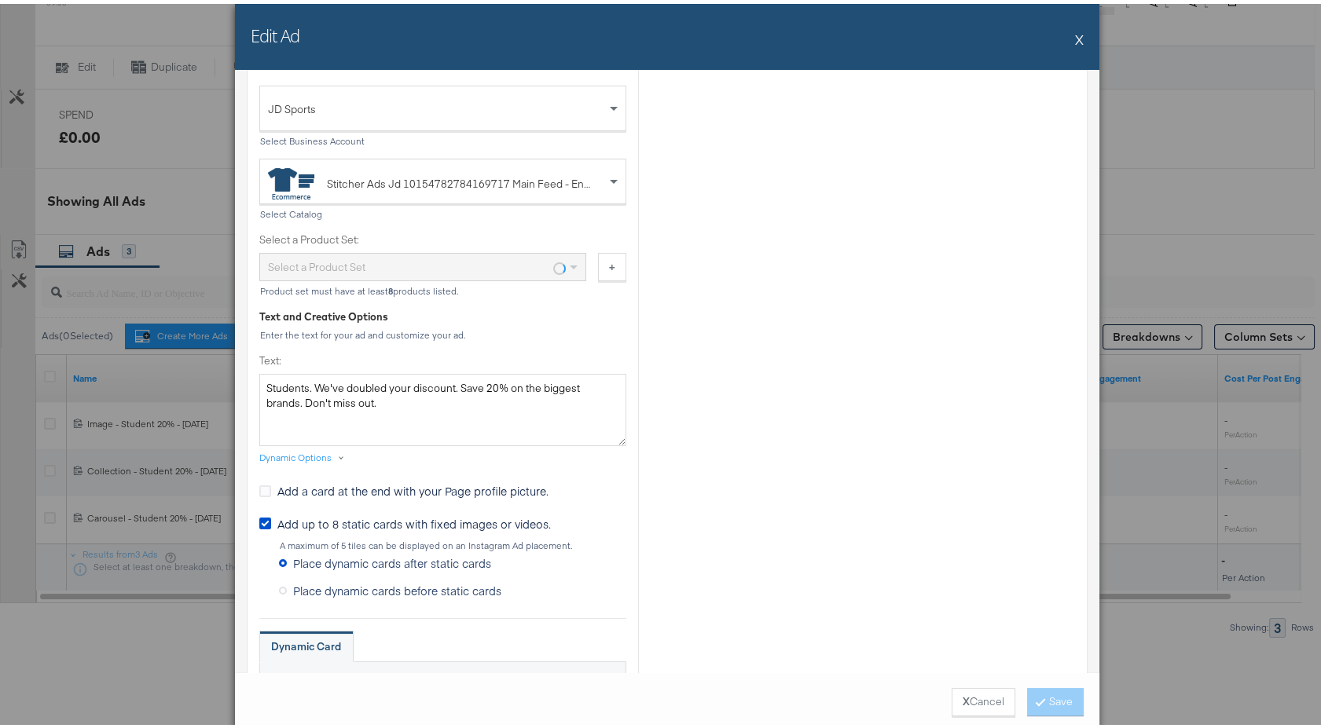
scroll to position [87, 0]
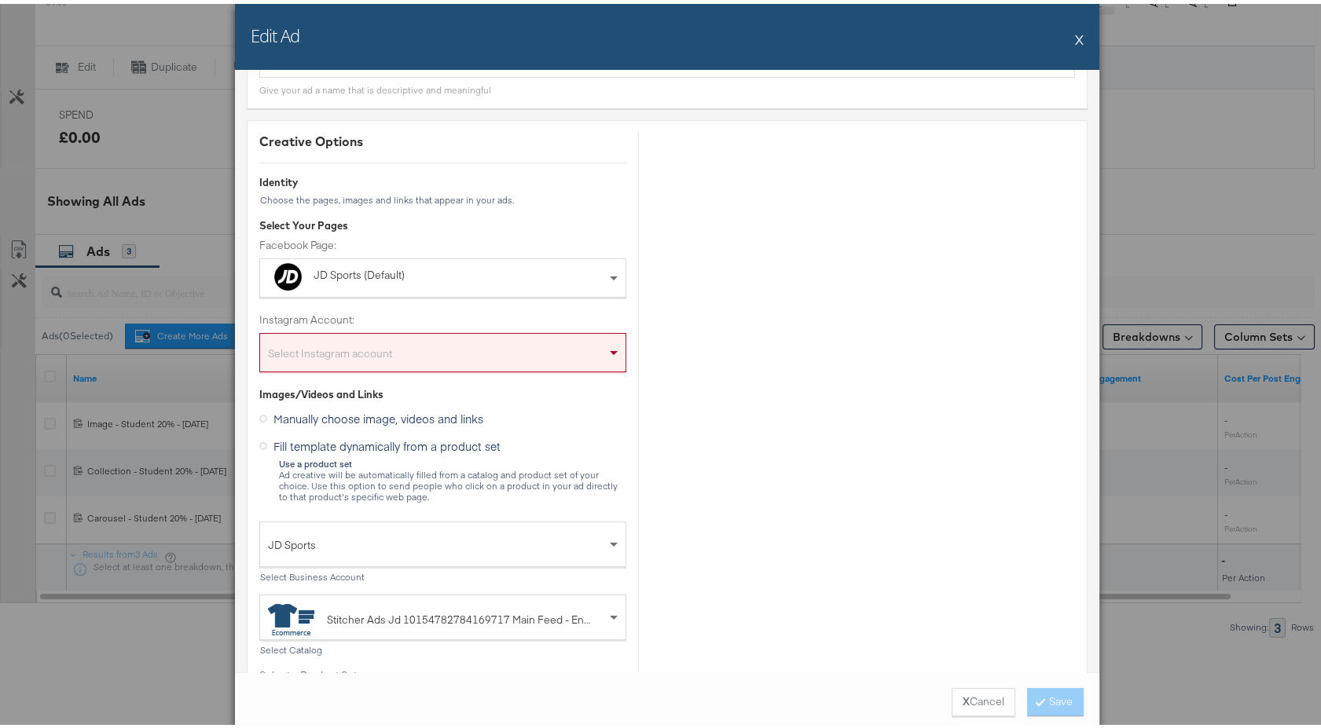
click at [376, 361] on div "Select Instagram account" at bounding box center [442, 351] width 365 height 31
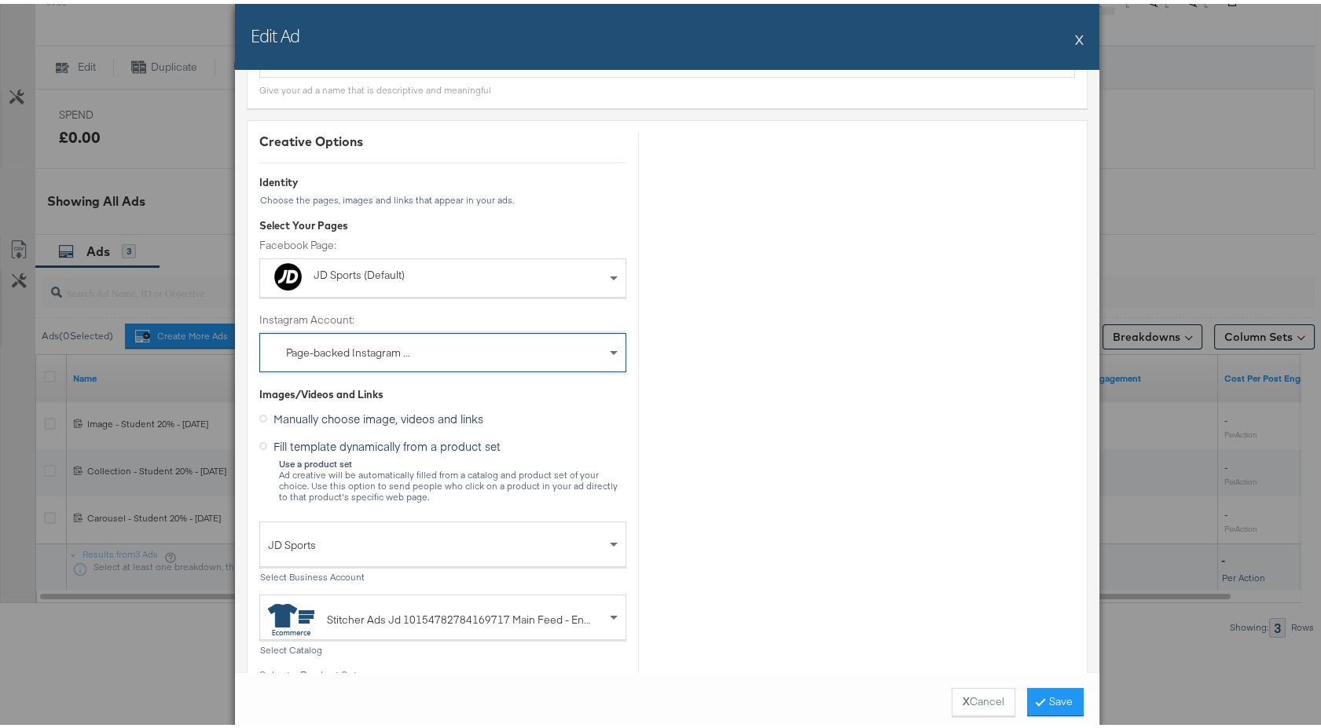
click at [359, 321] on div "Instagram Account: Page-backed Instagram Account" at bounding box center [442, 339] width 367 height 61
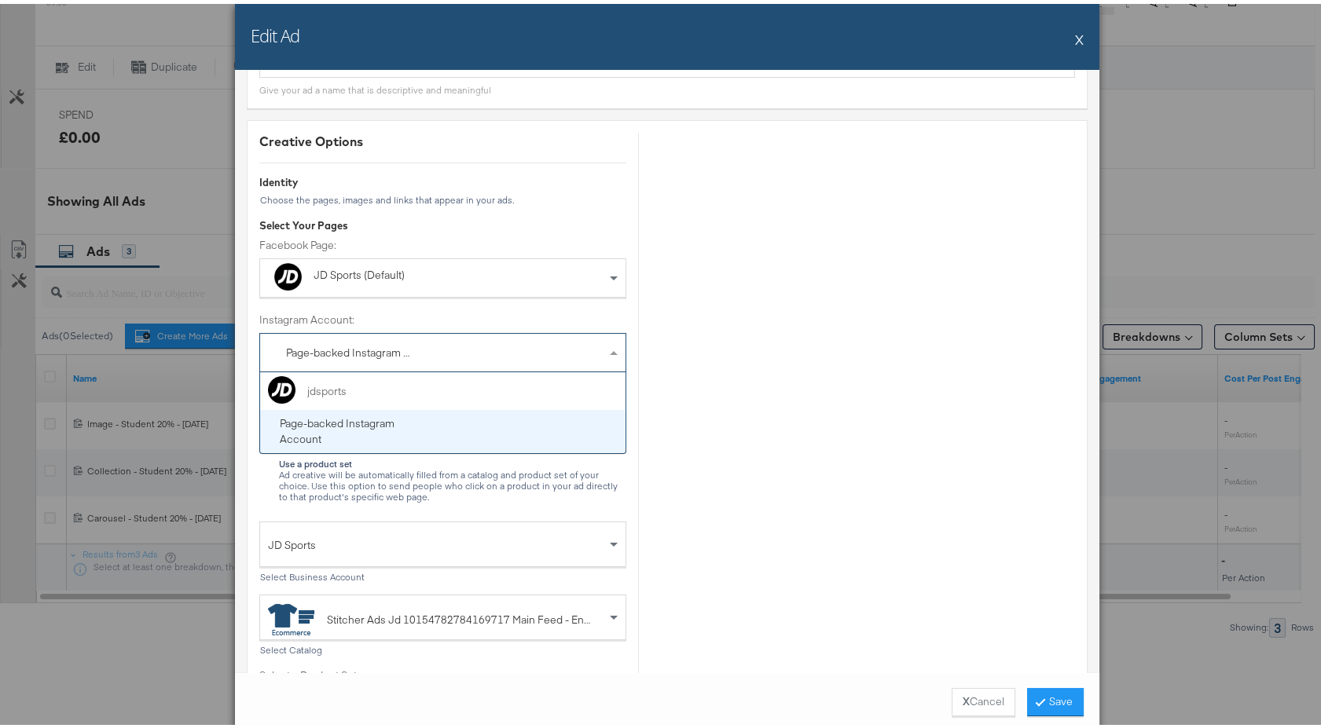
click at [357, 349] on div "Page-backed Instagram Account" at bounding box center [350, 350] width 128 height 16
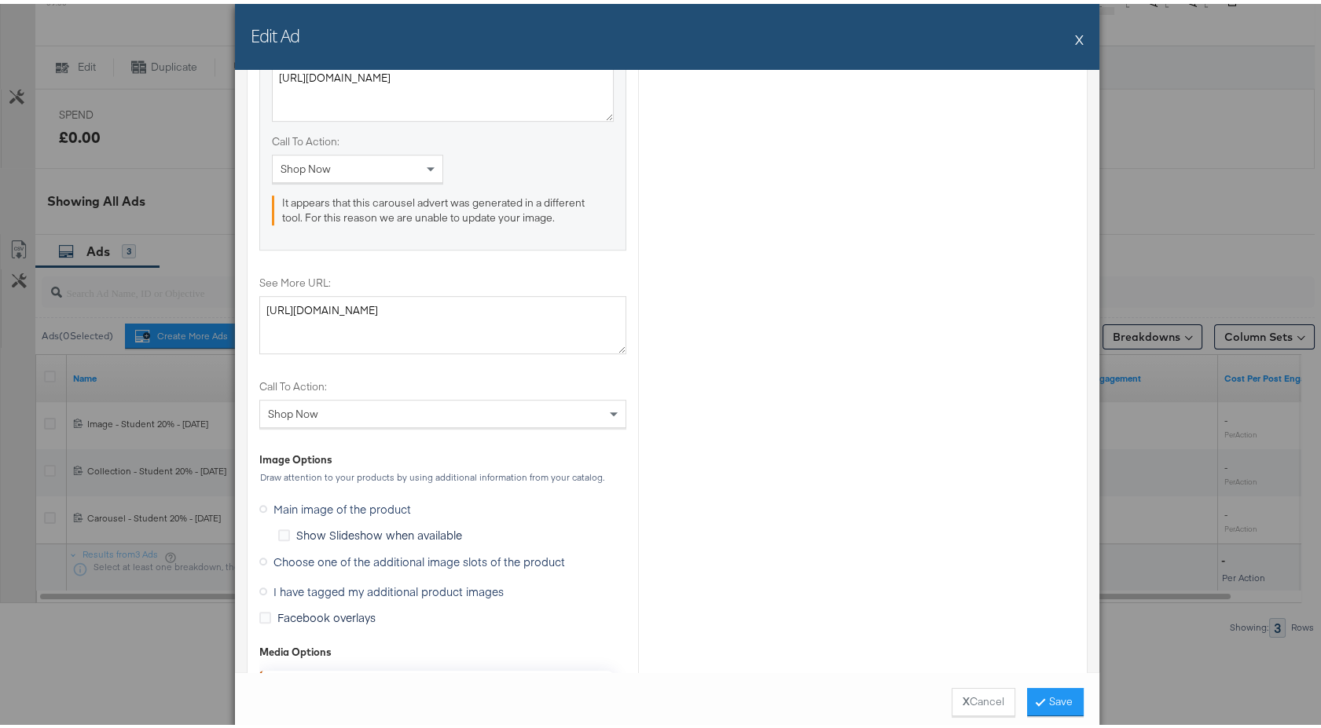
scroll to position [1921, 0]
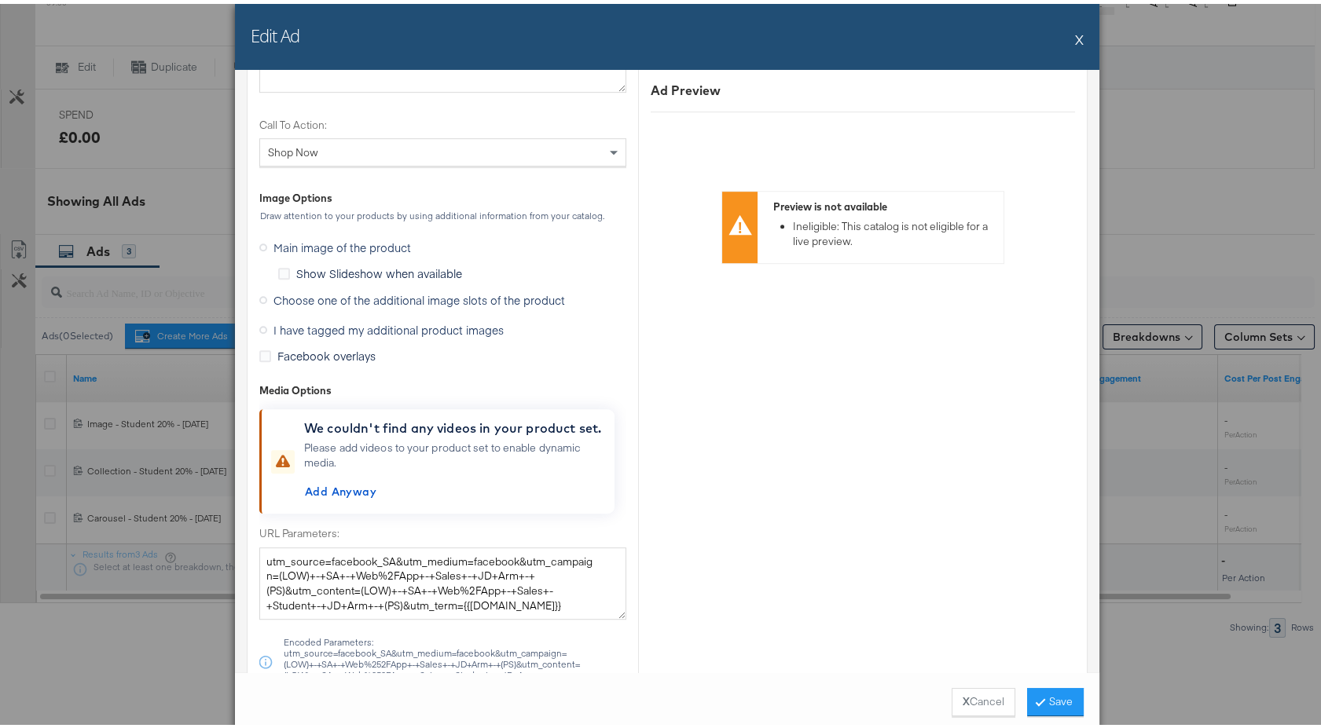
click at [298, 322] on span "I have tagged my additional product images" at bounding box center [388, 326] width 230 height 16
click at [0, 0] on input "I have tagged my additional product images" at bounding box center [0, 0] width 0 height 0
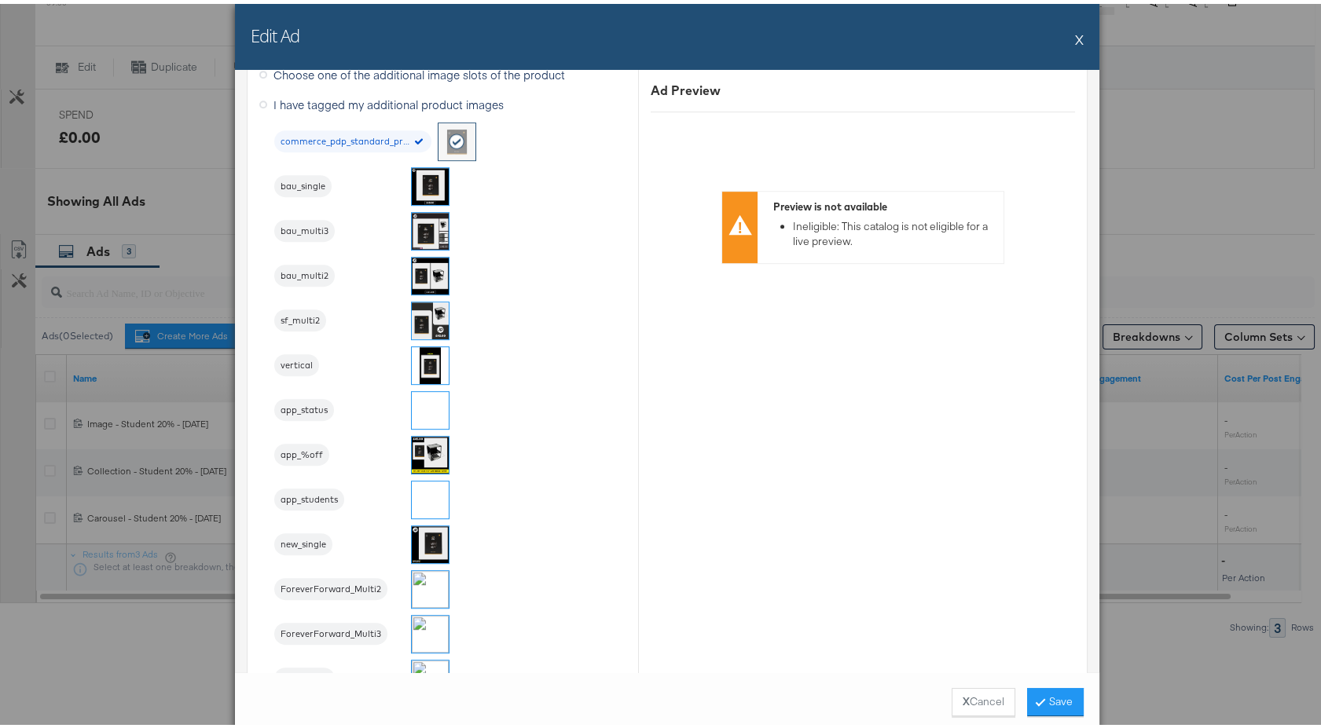
scroll to position [1871, 0]
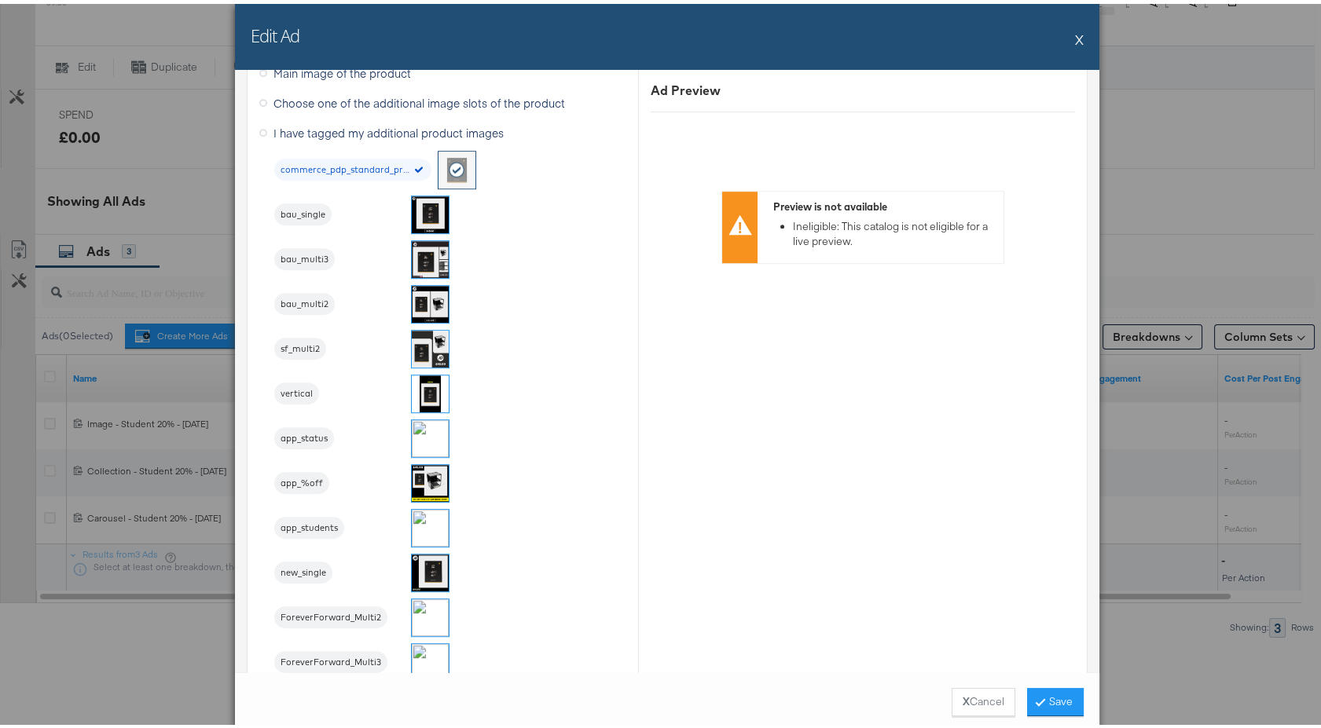
click at [416, 262] on img at bounding box center [430, 255] width 37 height 37
click at [1034, 711] on button "Save" at bounding box center [1055, 698] width 57 height 28
drag, startPoint x: 1068, startPoint y: 662, endPoint x: 1099, endPoint y: 563, distance: 103.6
click at [1097, 563] on div "Edit Ad X Ad Name Carousel - Student 20% - Sept 25 Give your ad a name that is …" at bounding box center [667, 364] width 1334 height 728
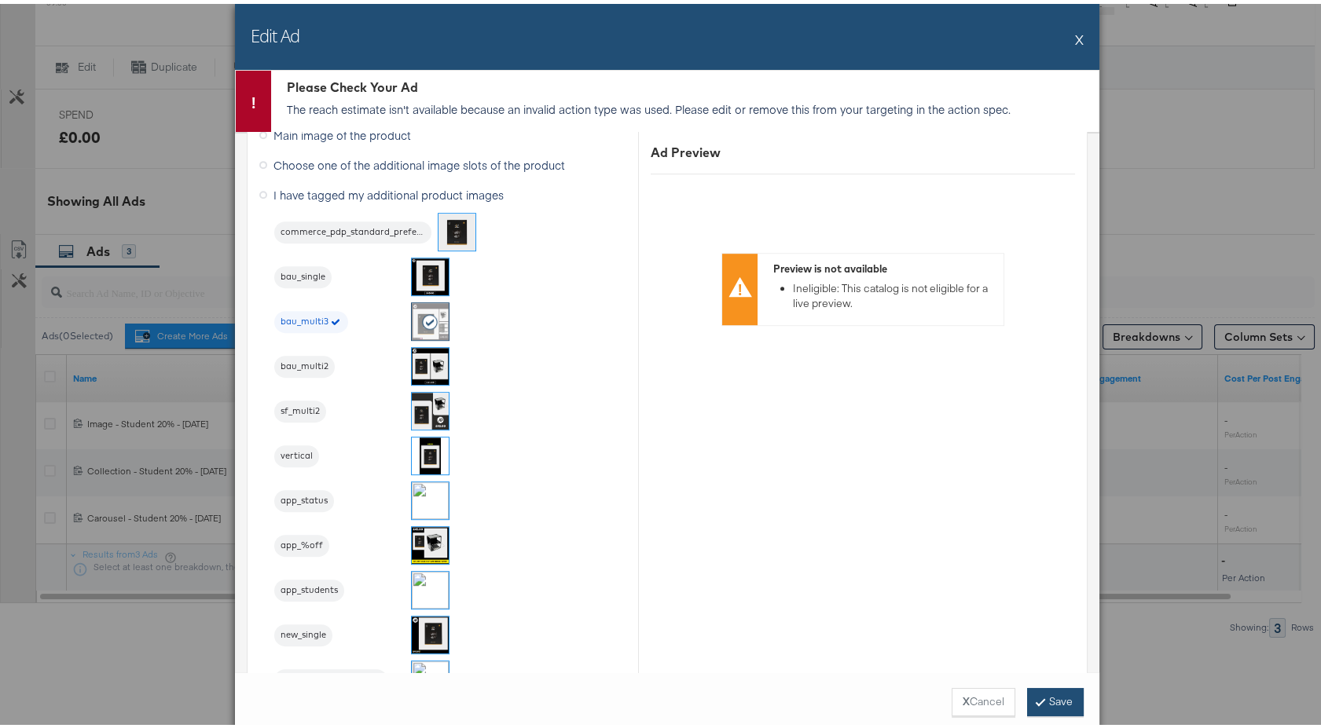
click at [1040, 687] on button "Save" at bounding box center [1055, 698] width 57 height 28
click at [1075, 40] on button "X" at bounding box center [1079, 35] width 9 height 31
